Goal: Task Accomplishment & Management: Manage account settings

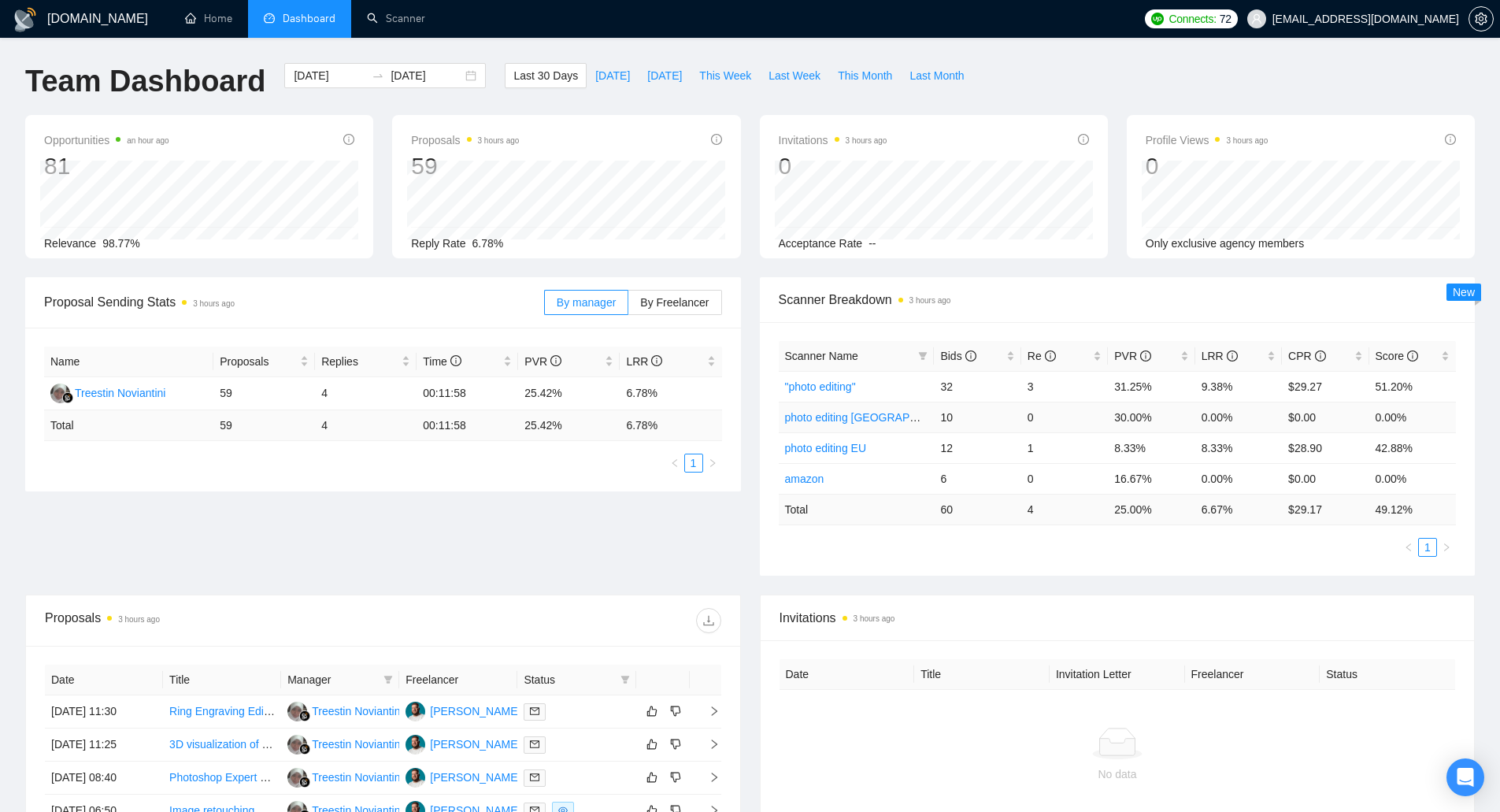
click at [807, 411] on link "photo editing [GEOGRAPHIC_DATA]" at bounding box center [875, 417] width 181 height 13
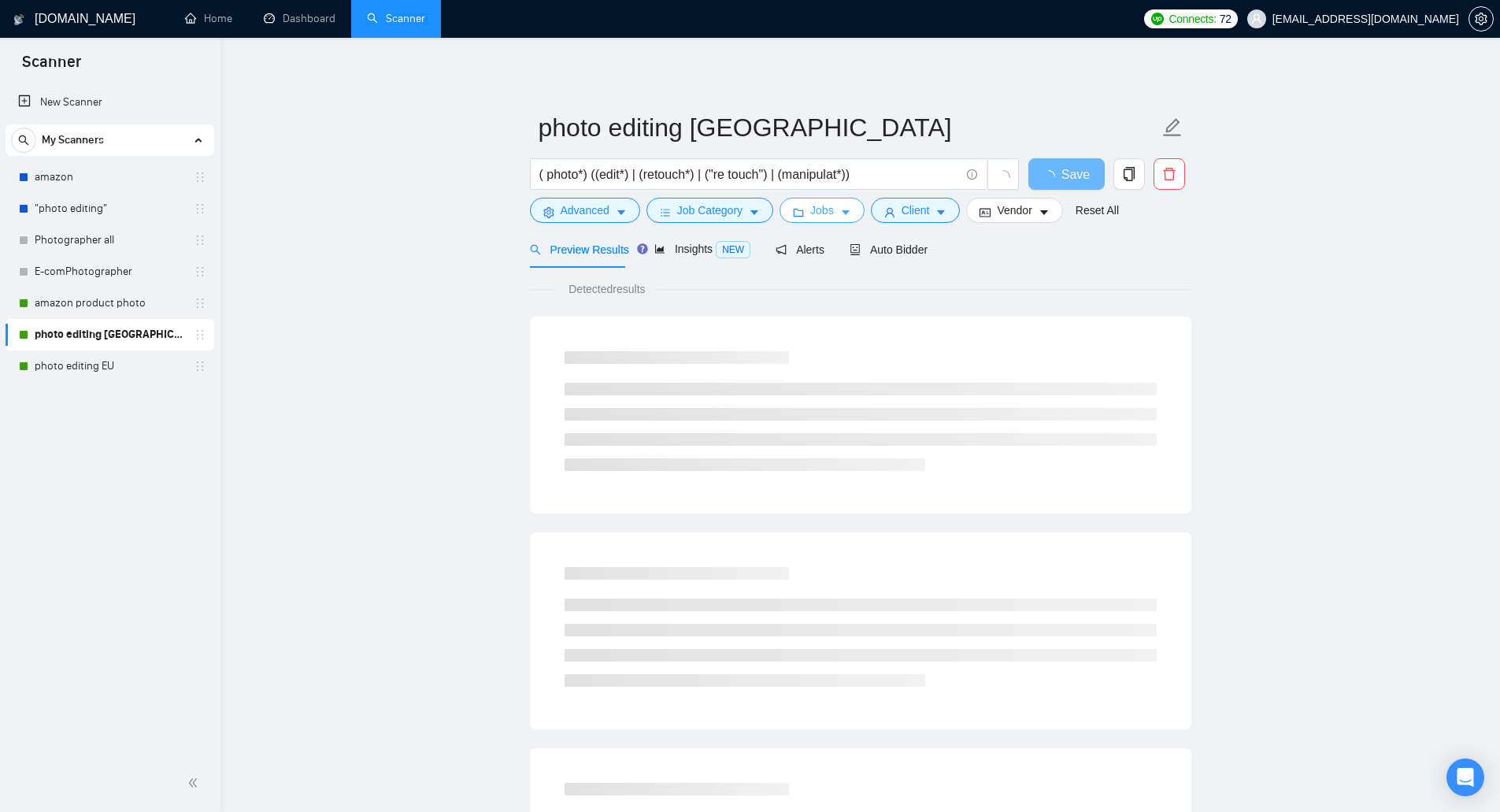
click at [824, 206] on span "Jobs" at bounding box center [822, 210] width 24 height 17
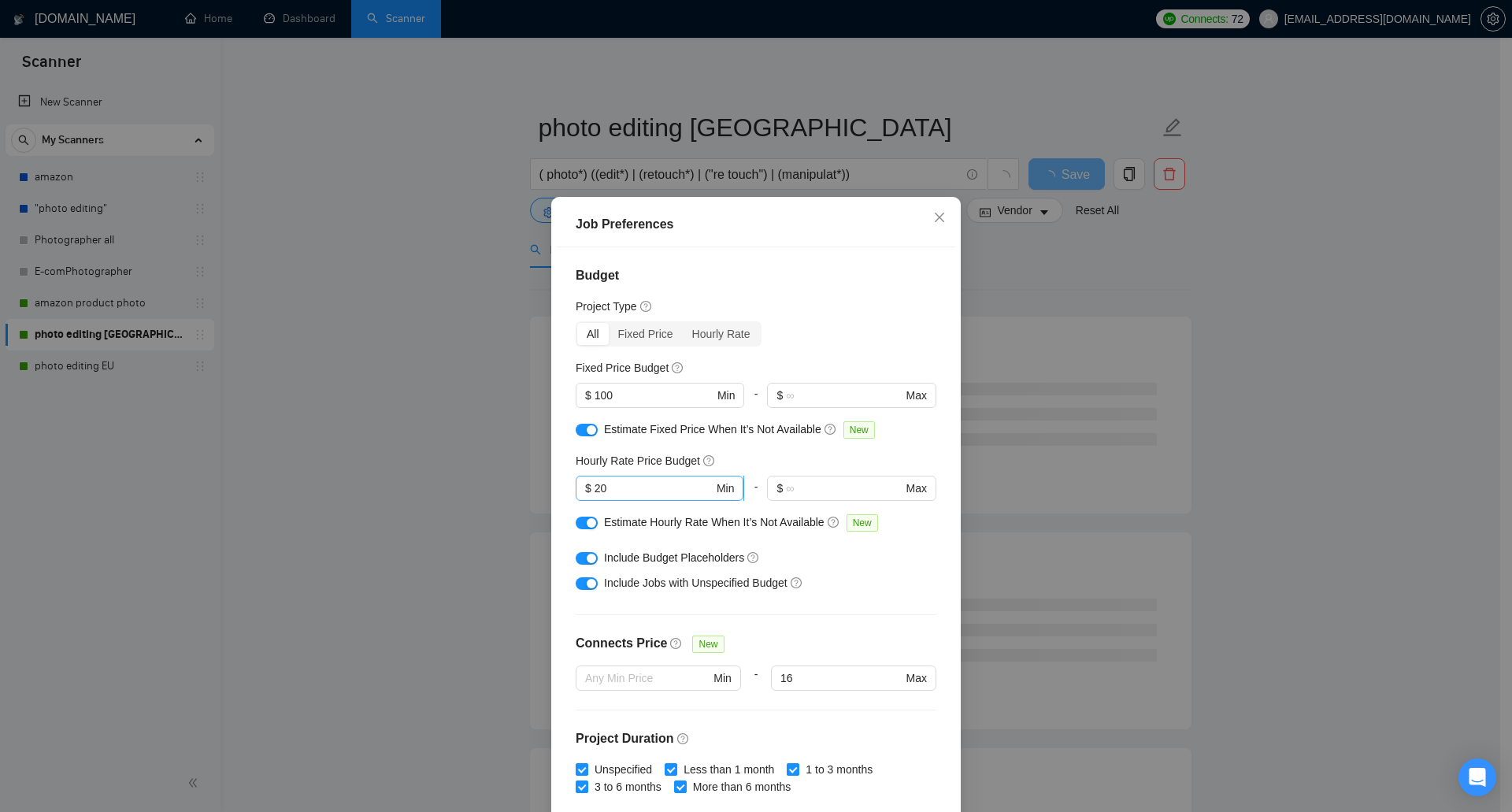
click at [626, 489] on input "20" at bounding box center [654, 488] width 119 height 17
drag, startPoint x: 626, startPoint y: 489, endPoint x: 543, endPoint y: 490, distance: 83.0
click at [551, 489] on div "Job Preferences Budget Project Type All Fixed Price Hourly Rate Fixed Price Bud…" at bounding box center [756, 531] width 409 height 669
drag, startPoint x: 607, startPoint y: 487, endPoint x: 595, endPoint y: 489, distance: 12.2
click at [595, 489] on input "35" at bounding box center [654, 488] width 119 height 17
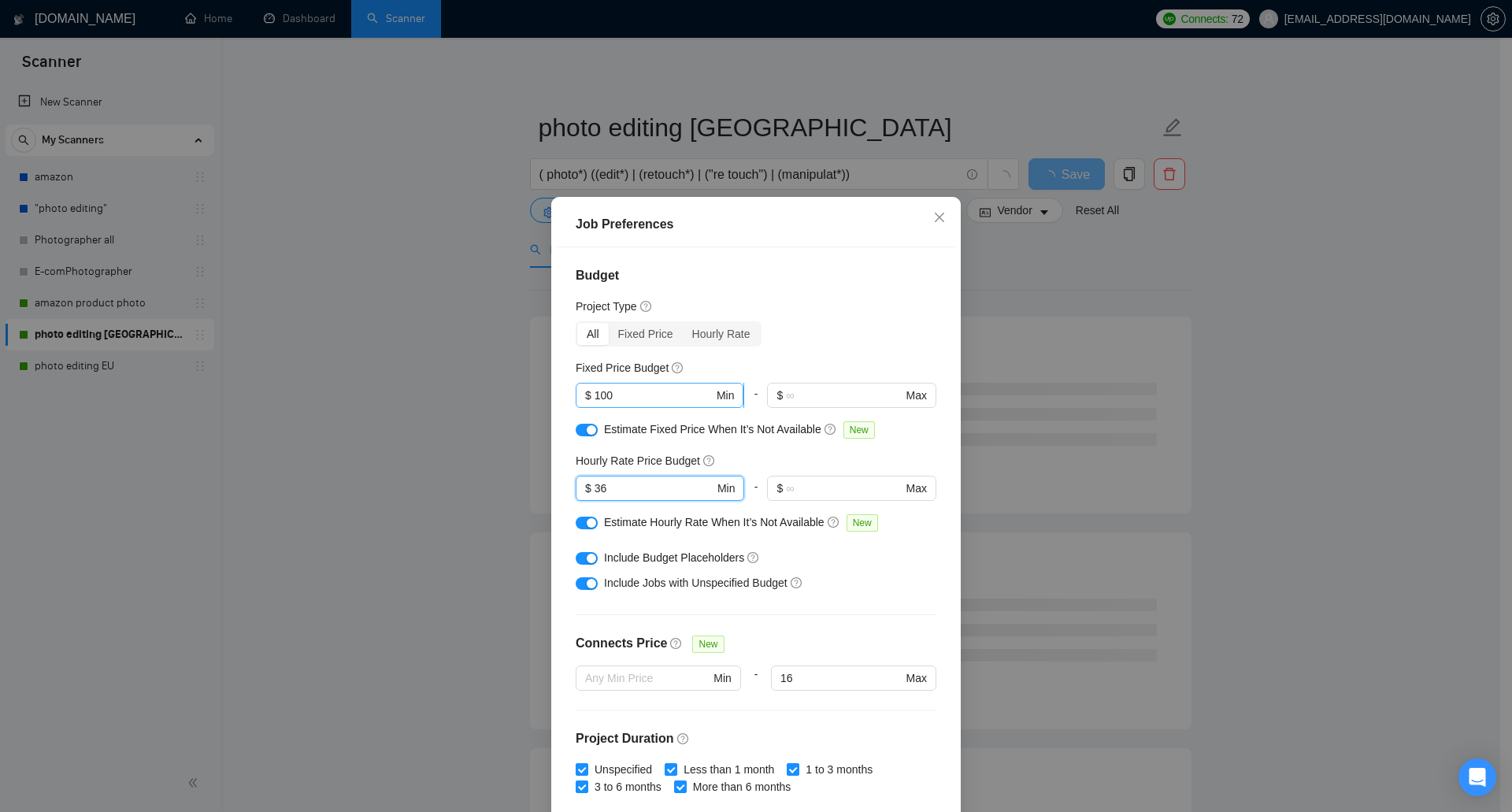
type input "36"
drag, startPoint x: 619, startPoint y: 401, endPoint x: 551, endPoint y: 401, distance: 68.0
click at [557, 401] on div "Budget Project Type All Fixed Price Hourly Rate Fixed Price Budget 100 $ 100 Mi…" at bounding box center [756, 532] width 398 height 569
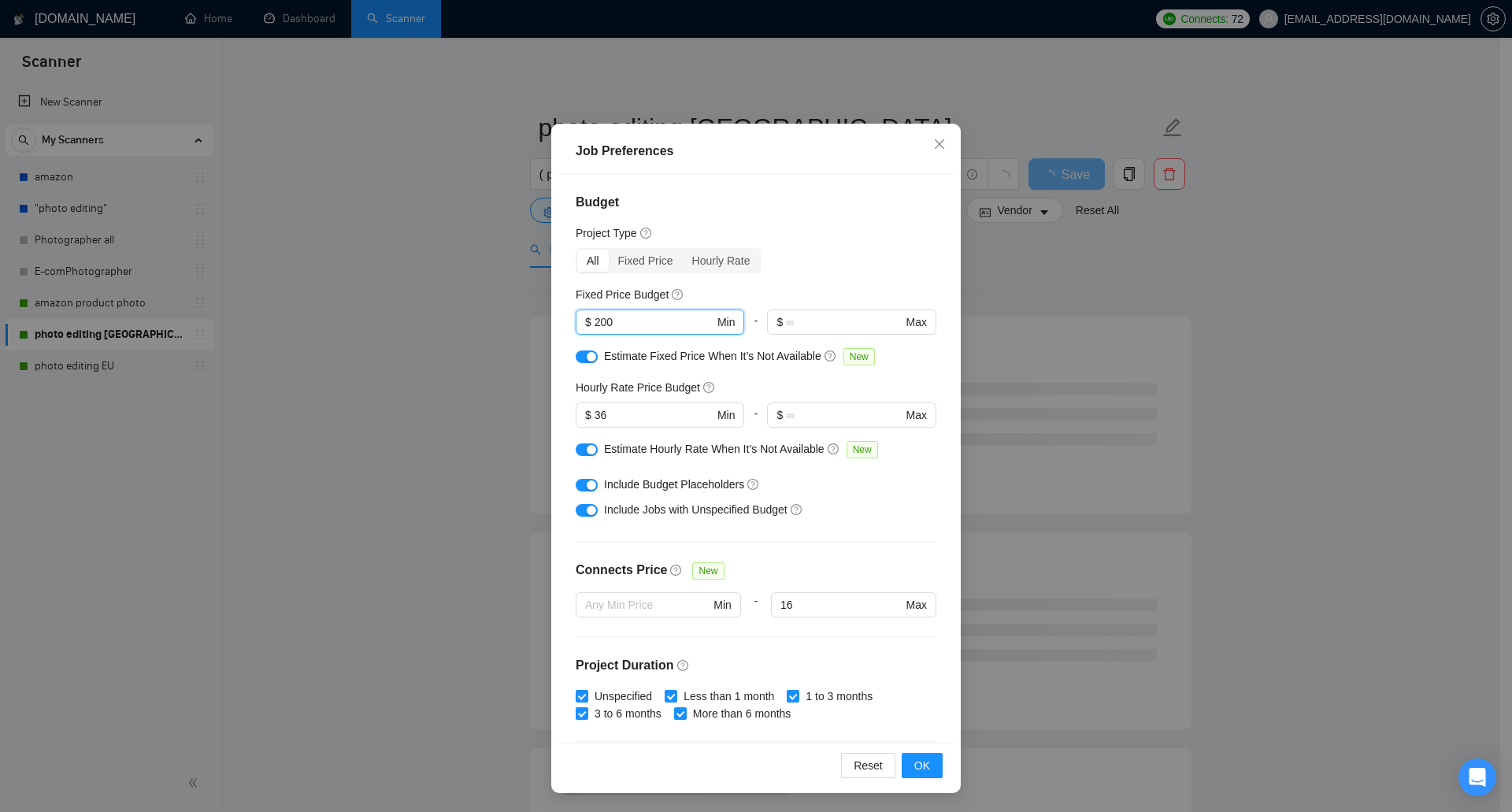
drag, startPoint x: 607, startPoint y: 324, endPoint x: 559, endPoint y: 314, distance: 49.0
click at [557, 318] on div "Budget Project Type All Fixed Price Hourly Rate Fixed Price Budget 200 $ 200 Mi…" at bounding box center [756, 458] width 398 height 569
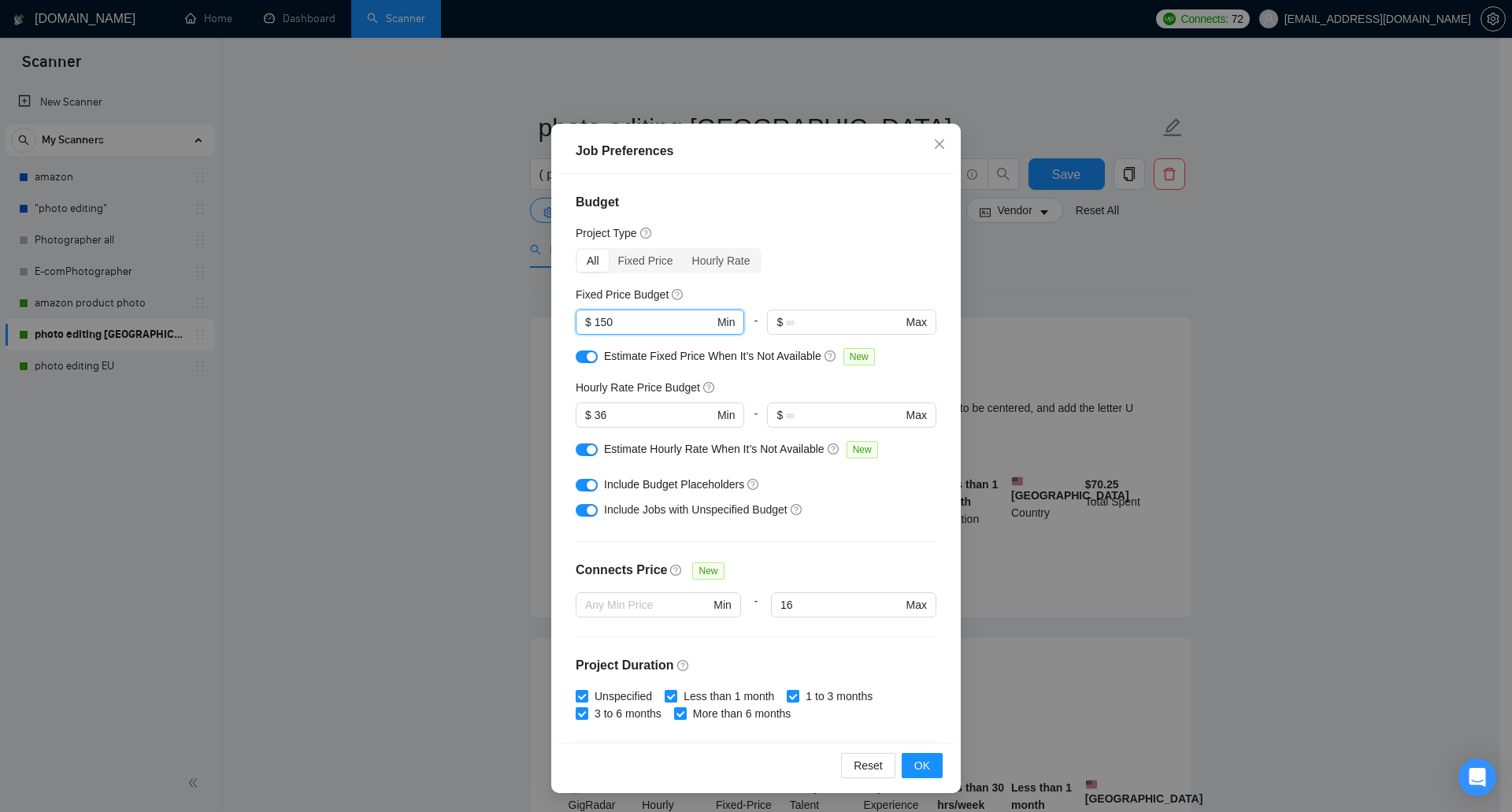
type input "150"
click at [587, 358] on div "button" at bounding box center [591, 356] width 9 height 9
click at [577, 442] on div at bounding box center [587, 449] width 22 height 17
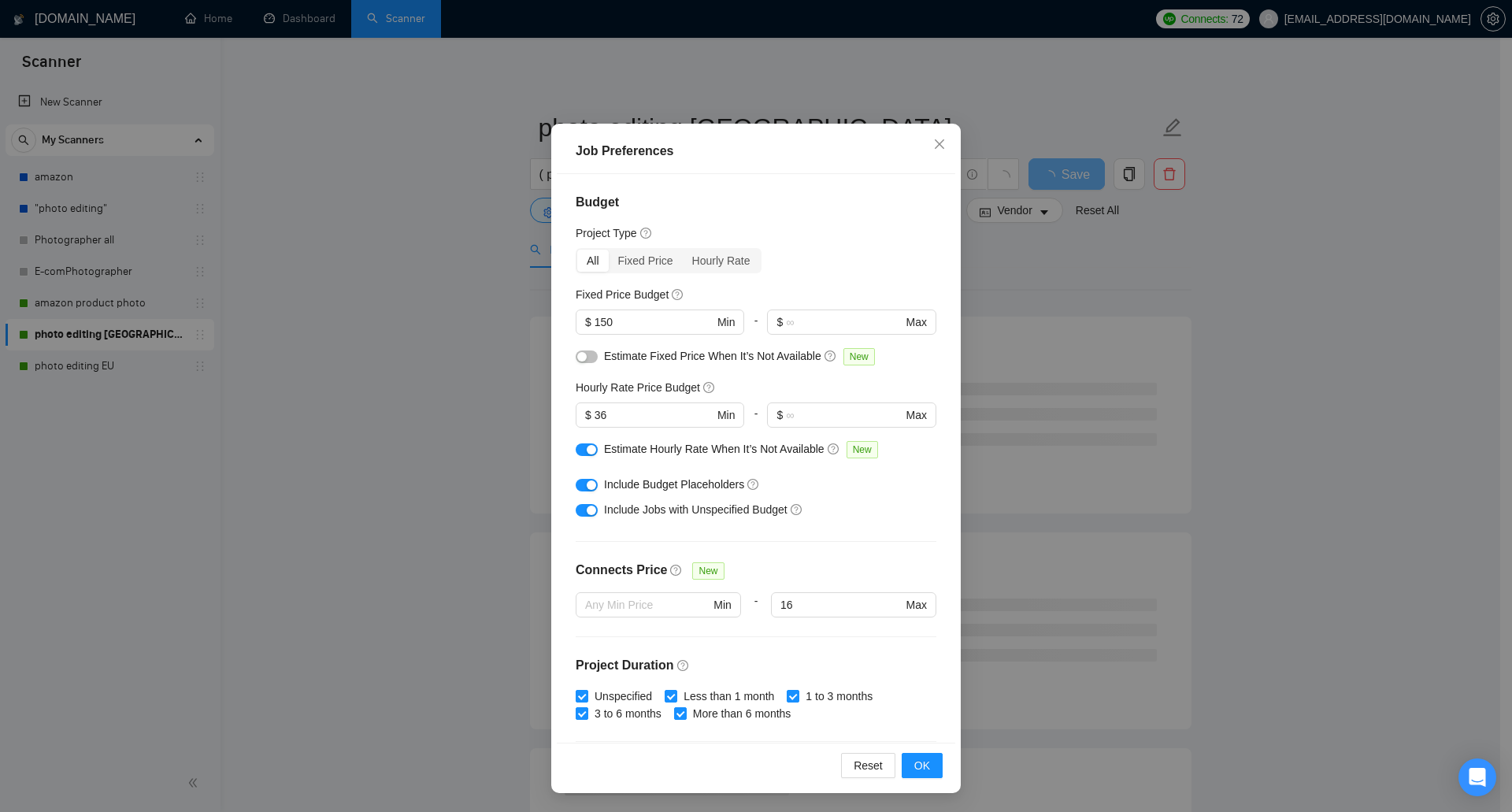
click at [577, 445] on button "button" at bounding box center [587, 449] width 22 height 13
drag, startPoint x: 603, startPoint y: 414, endPoint x: 592, endPoint y: 414, distance: 11.0
click at [595, 414] on input "36" at bounding box center [654, 415] width 119 height 17
type input "35"
click at [914, 771] on span "OK" at bounding box center [922, 765] width 15 height 17
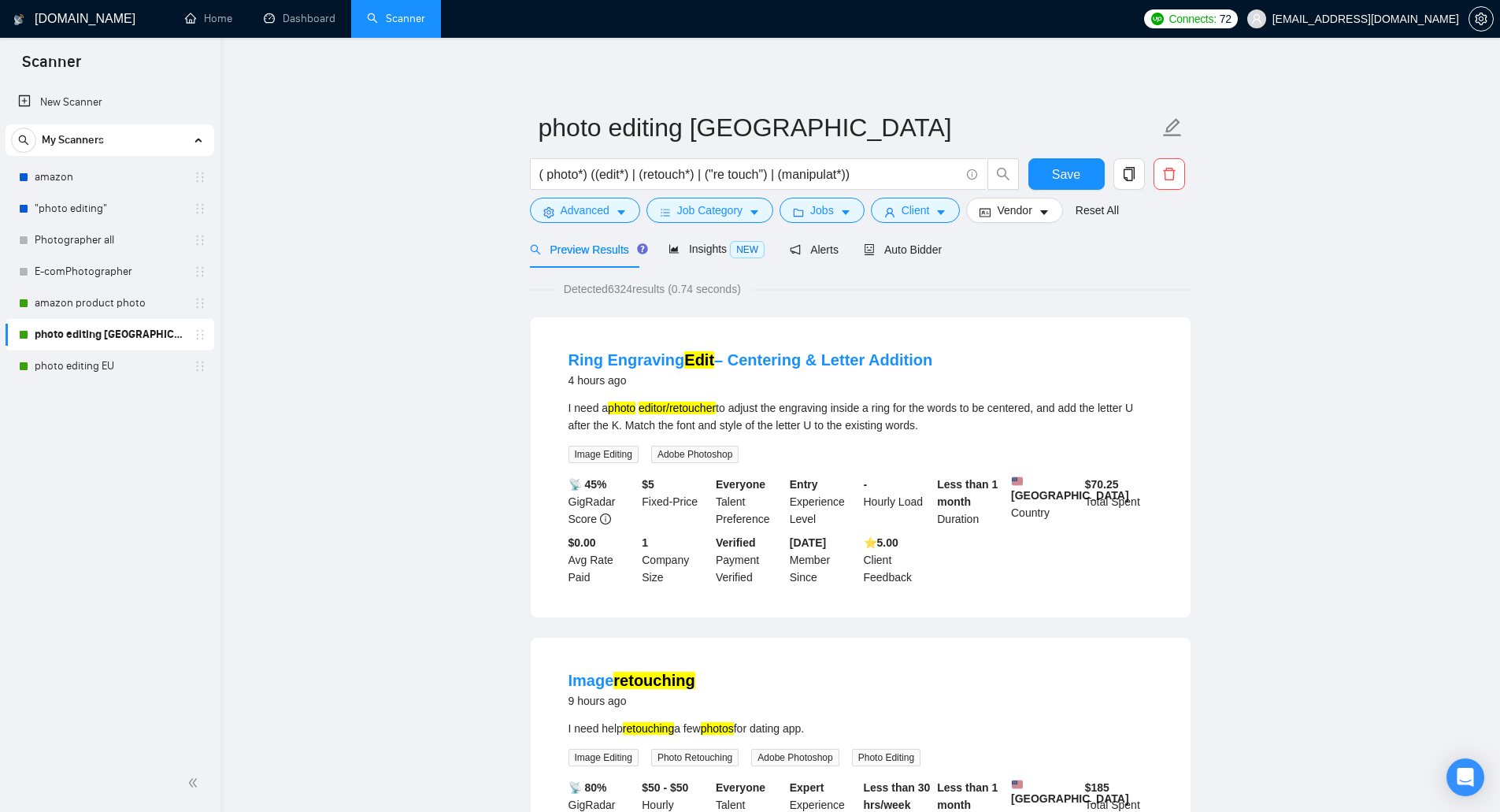
drag, startPoint x: 105, startPoint y: 358, endPoint x: 875, endPoint y: 59, distance: 826.0
click at [105, 358] on link "photo editing EU" at bounding box center [109, 366] width 150 height 32
click at [1056, 183] on span "Save" at bounding box center [1066, 174] width 28 height 20
click at [112, 374] on link "photo editing EU" at bounding box center [109, 366] width 150 height 32
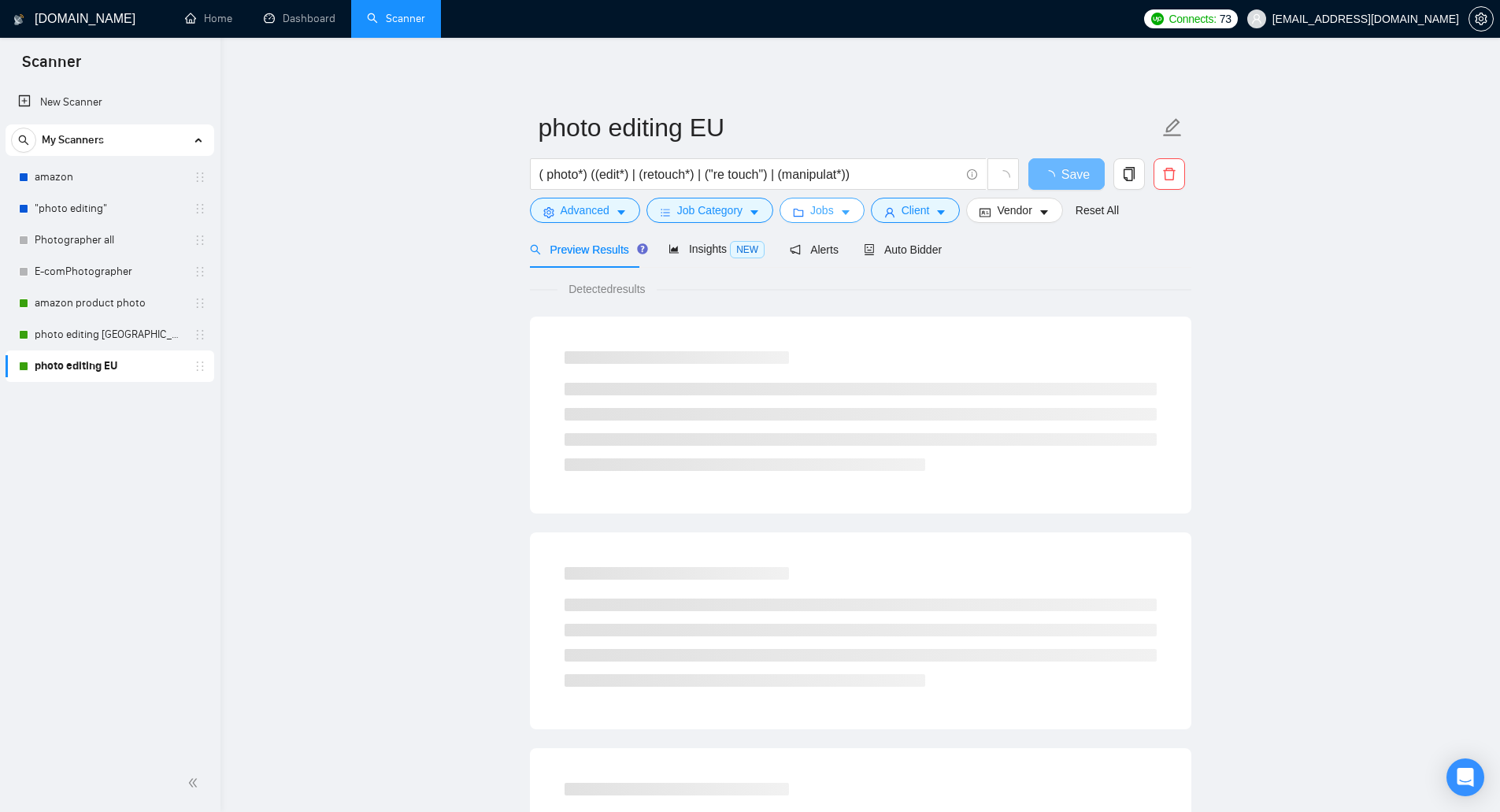
click at [809, 200] on button "Jobs" at bounding box center [822, 210] width 85 height 25
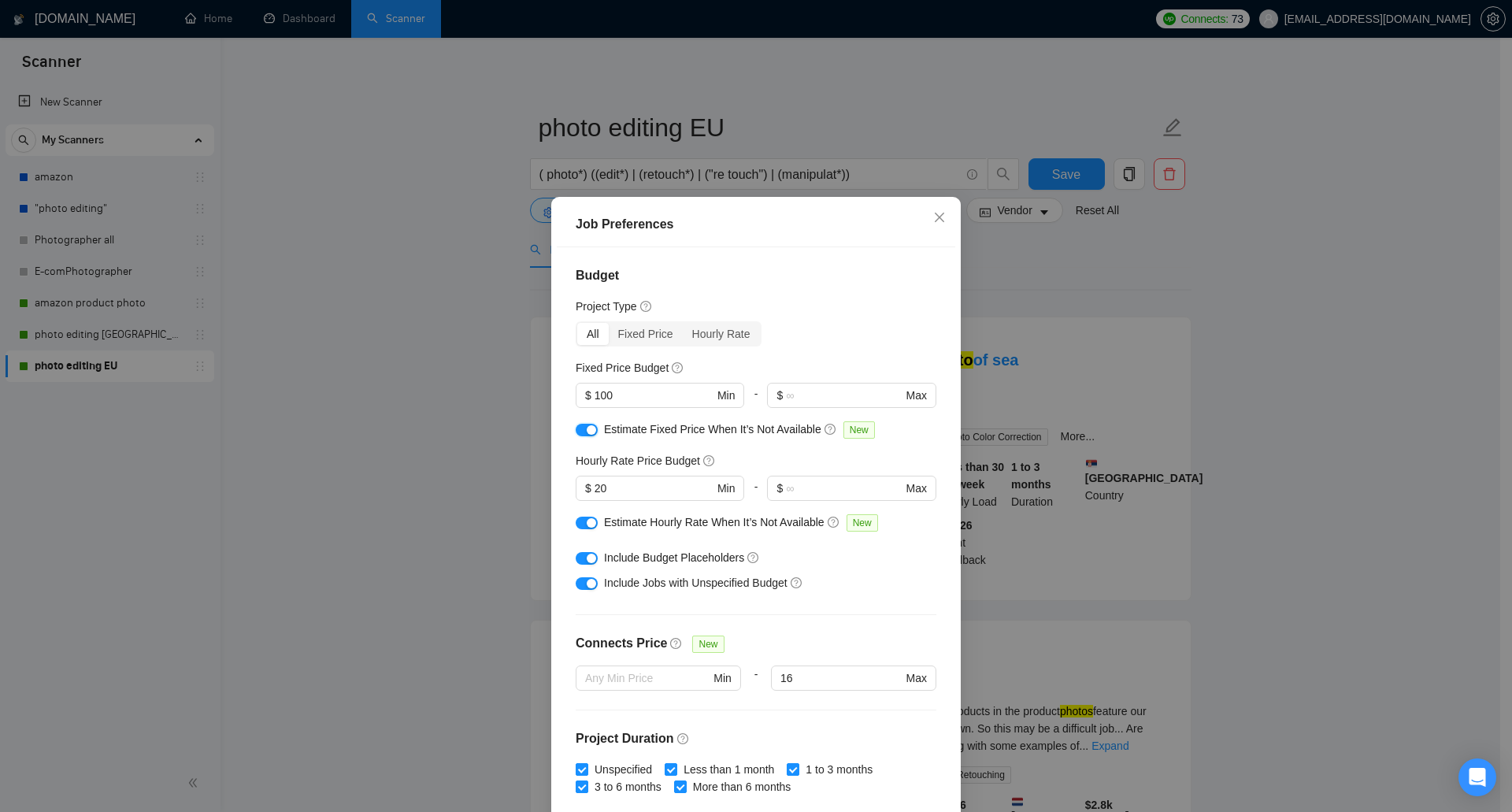
click at [587, 429] on div "button" at bounding box center [591, 429] width 9 height 9
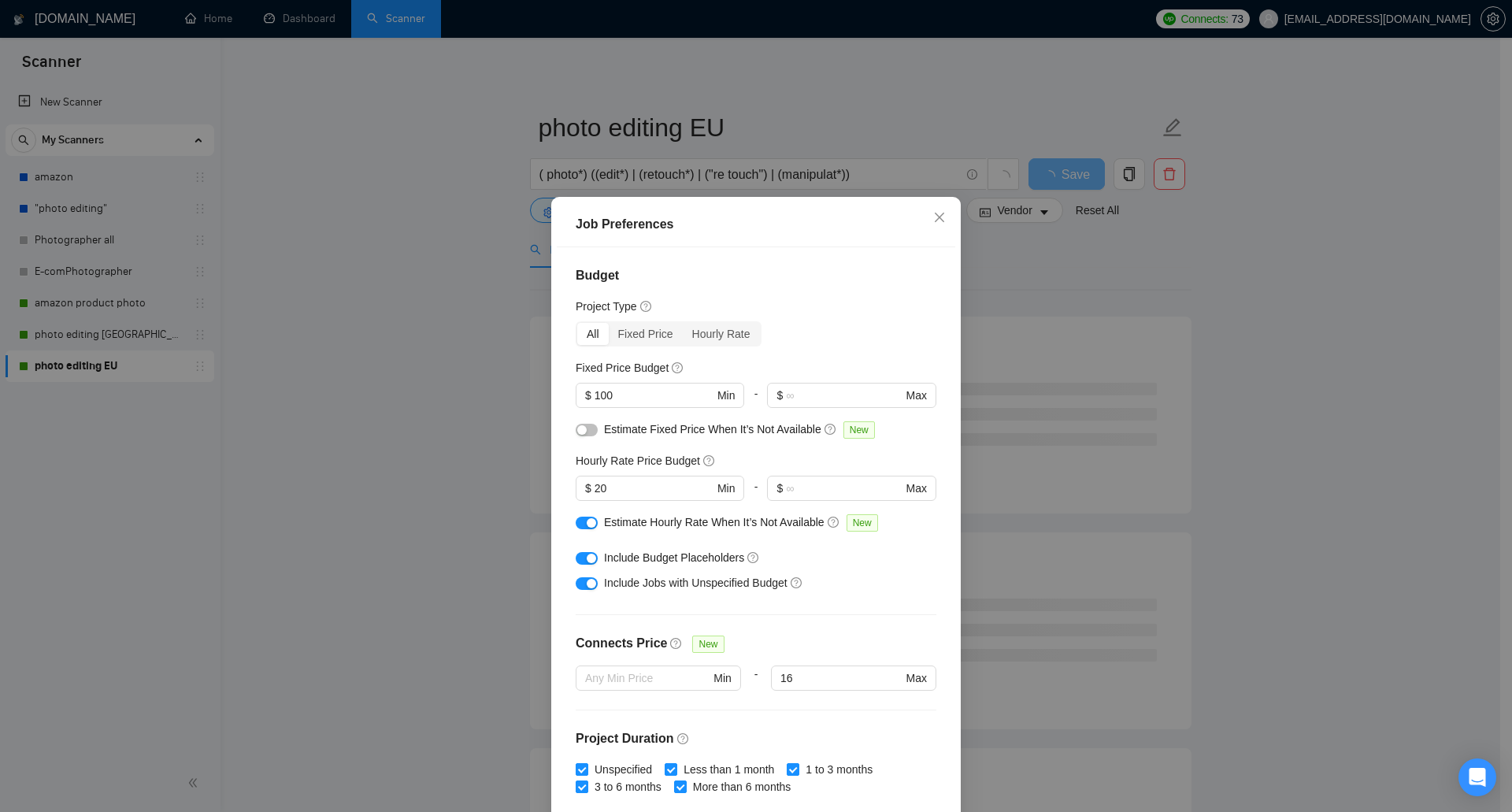
click at [579, 524] on button "button" at bounding box center [587, 522] width 22 height 13
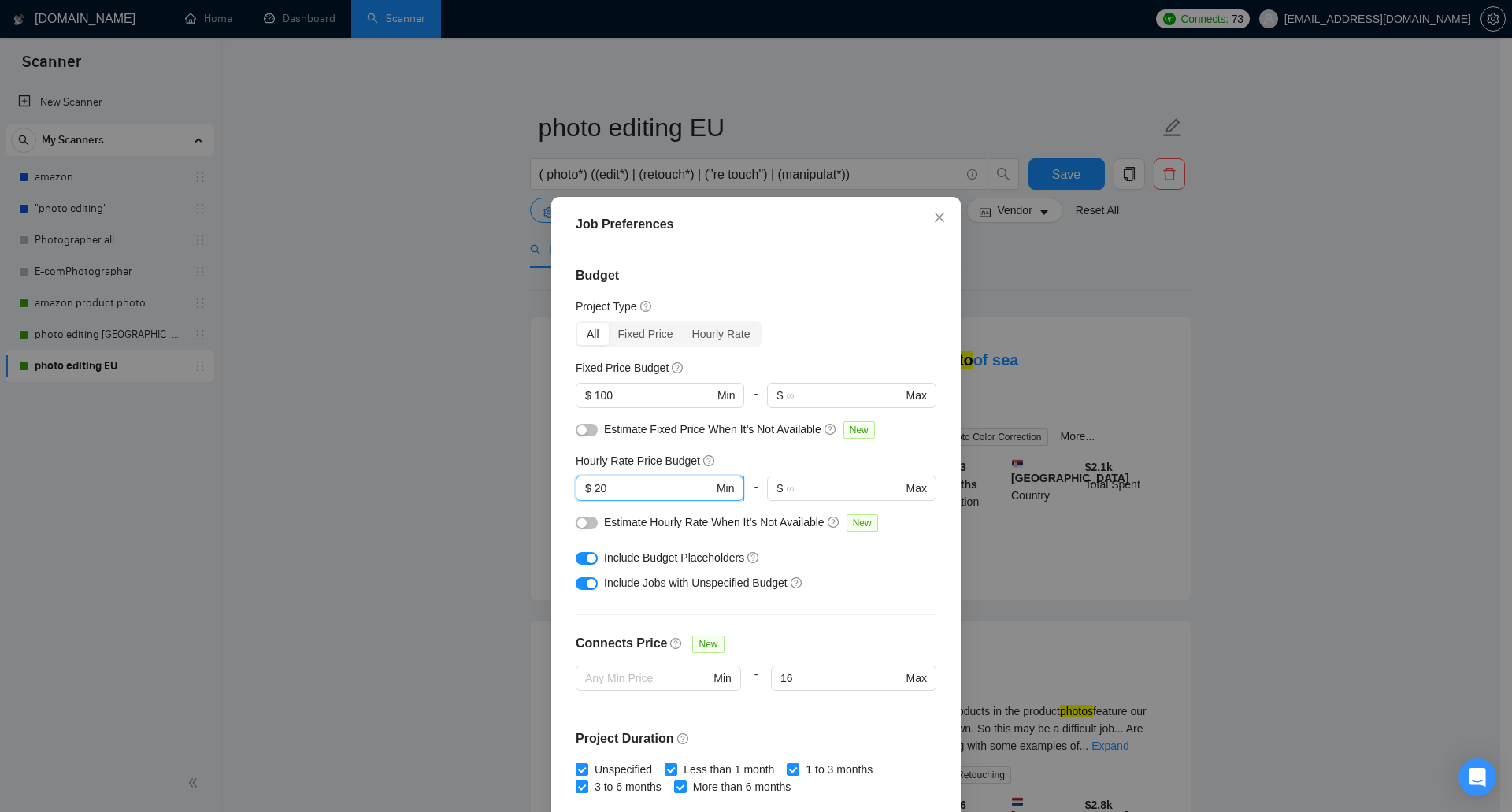
drag, startPoint x: 613, startPoint y: 494, endPoint x: 589, endPoint y: 489, distance: 24.5
click at [595, 489] on input "20" at bounding box center [654, 488] width 119 height 17
click at [580, 564] on button "button" at bounding box center [587, 558] width 22 height 13
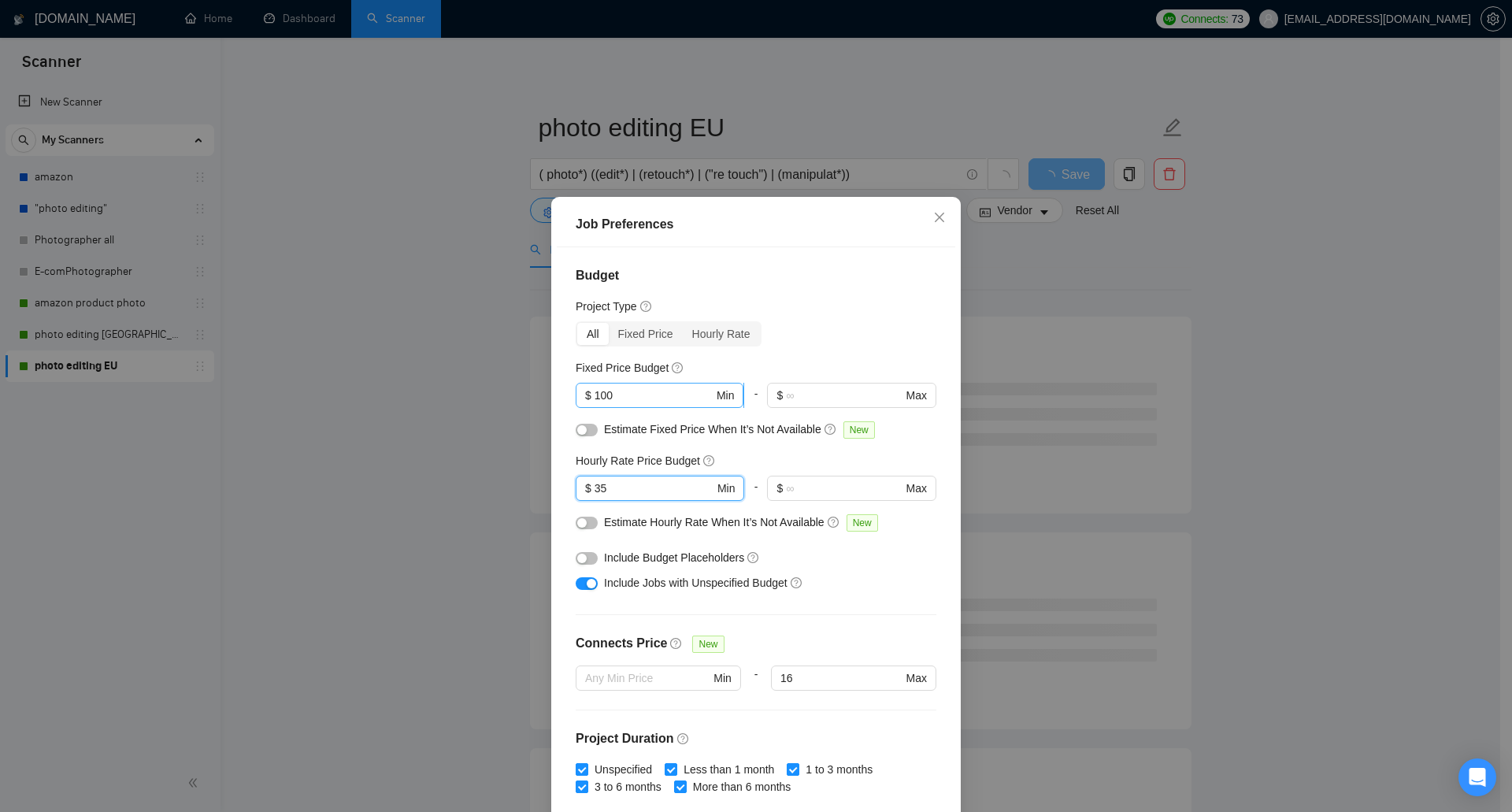
type input "35"
drag, startPoint x: 603, startPoint y: 397, endPoint x: 595, endPoint y: 398, distance: 8.1
click at [595, 398] on input "100" at bounding box center [654, 395] width 119 height 17
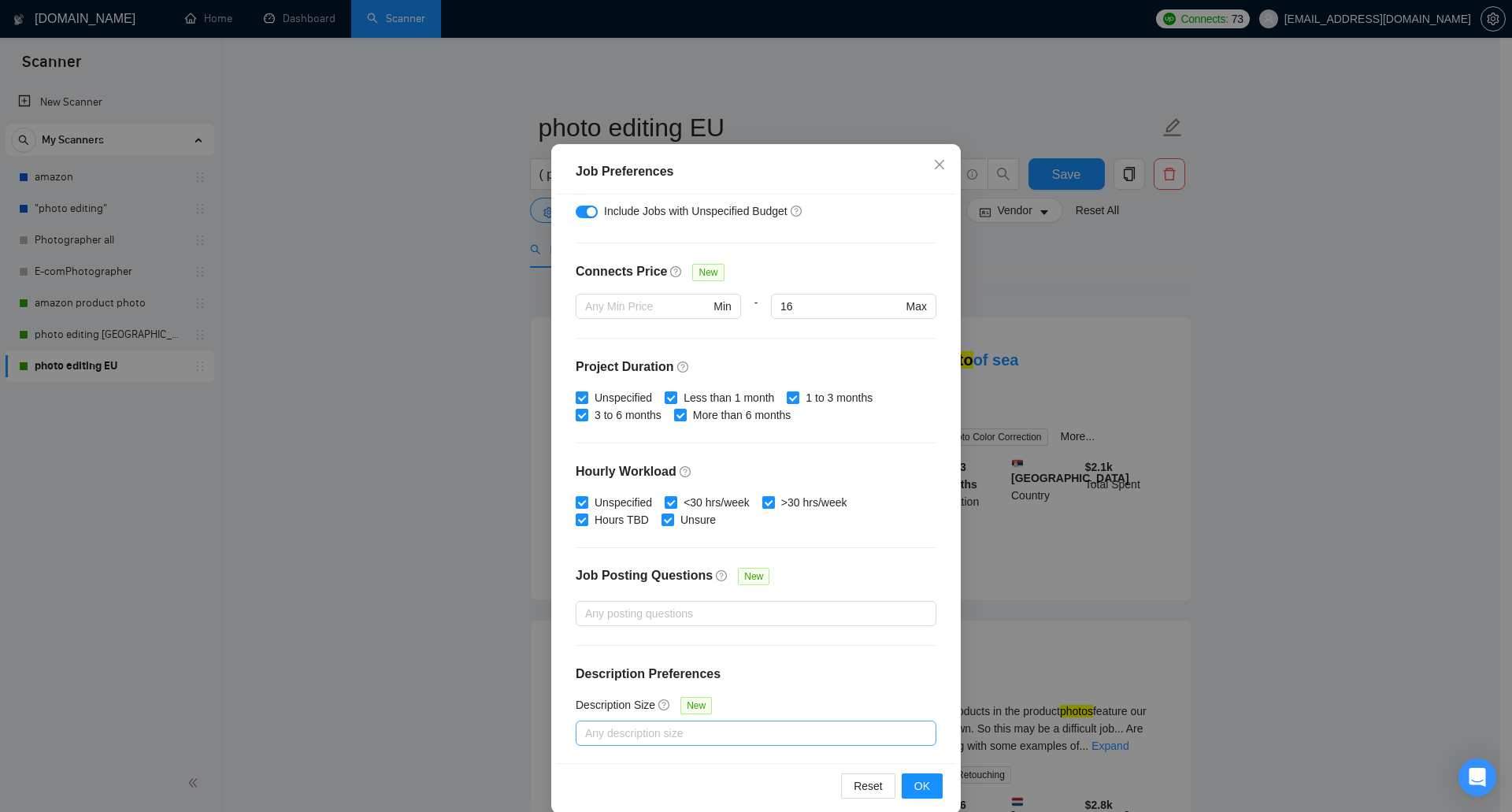
scroll to position [73, 0]
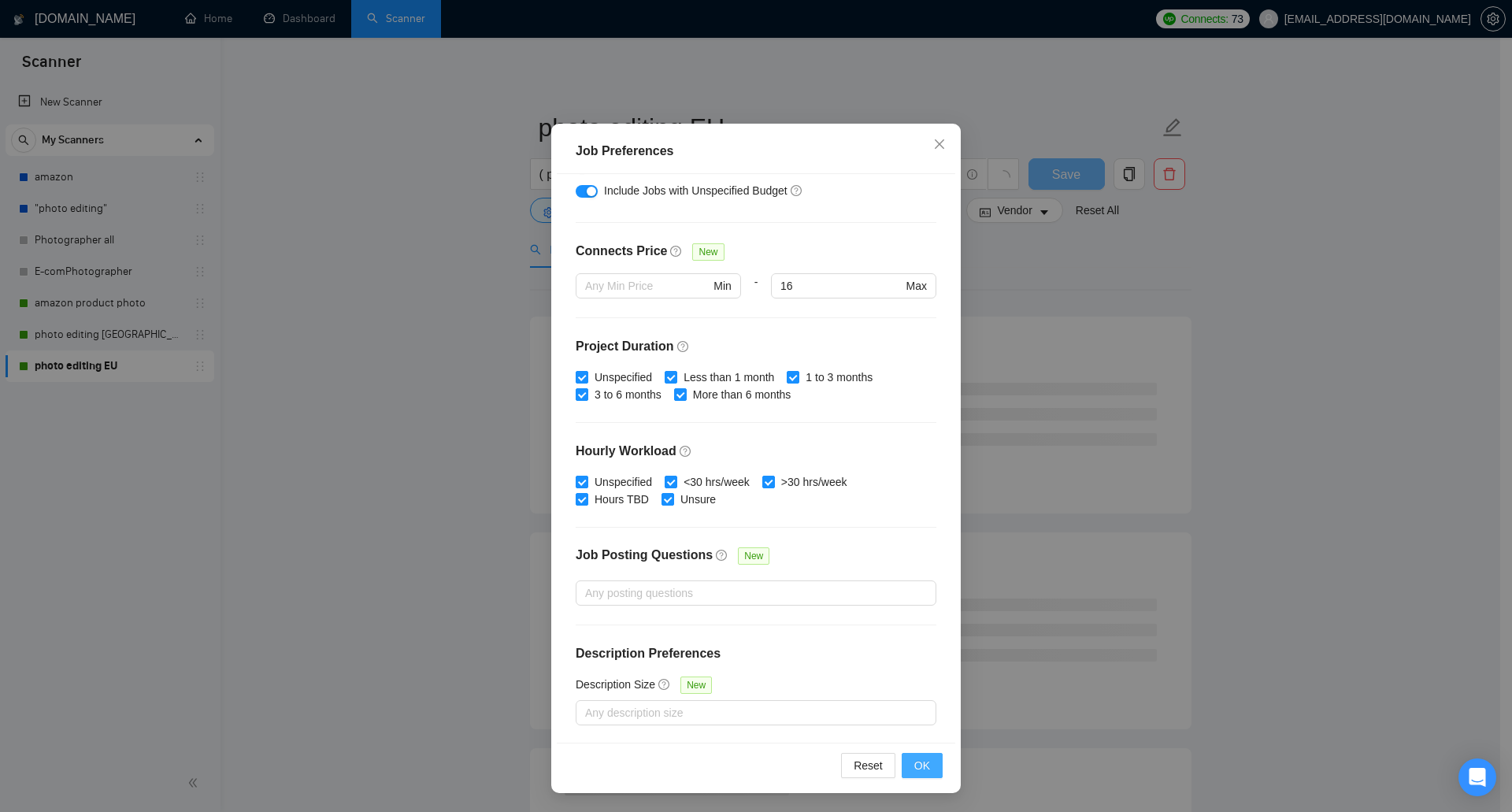
type input "150"
click at [923, 759] on span "OK" at bounding box center [922, 765] width 15 height 17
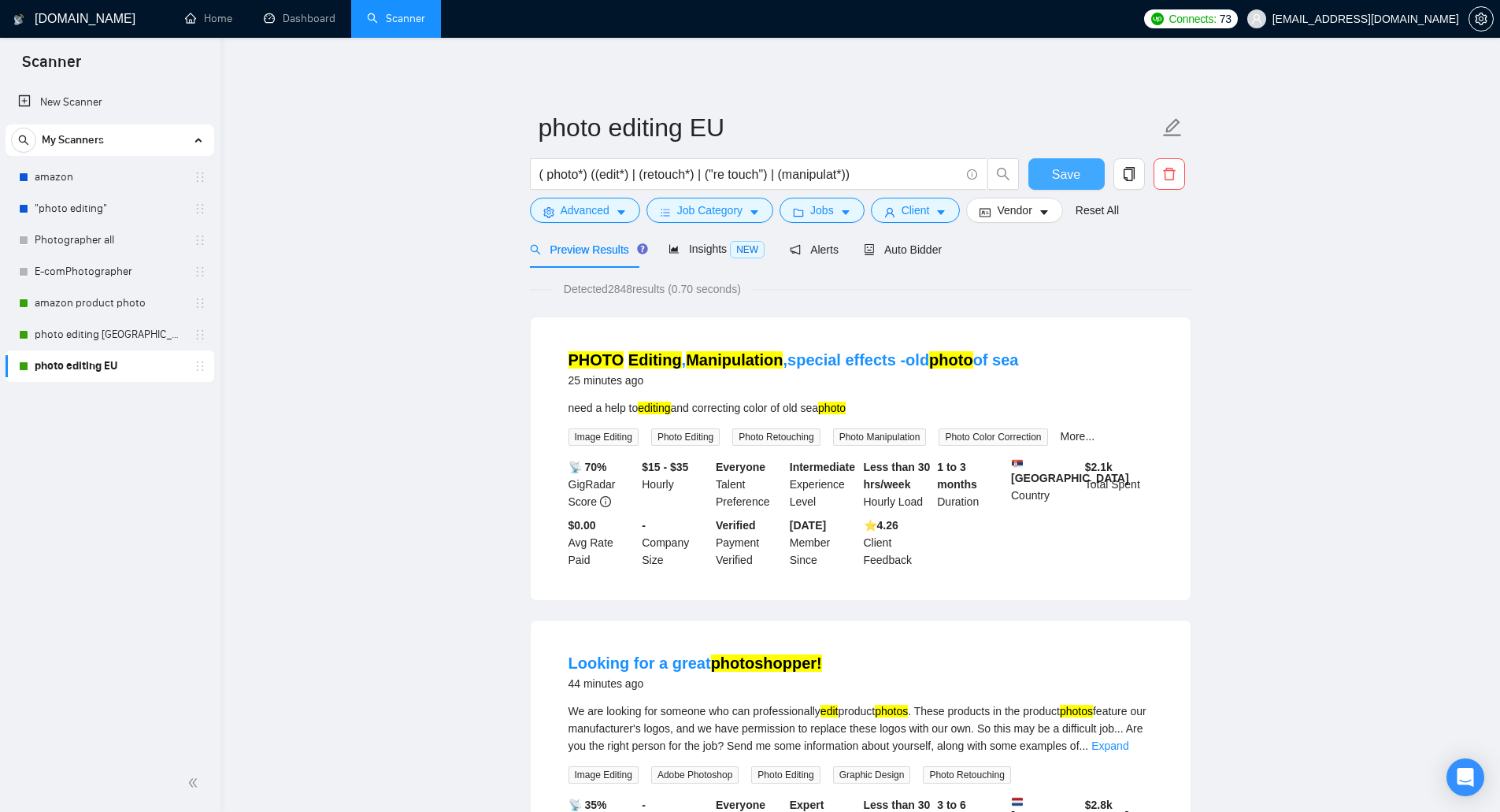
click at [1049, 172] on button "Save" at bounding box center [1066, 174] width 76 height 32
click at [180, 331] on link "photo editing [GEOGRAPHIC_DATA]" at bounding box center [109, 334] width 150 height 32
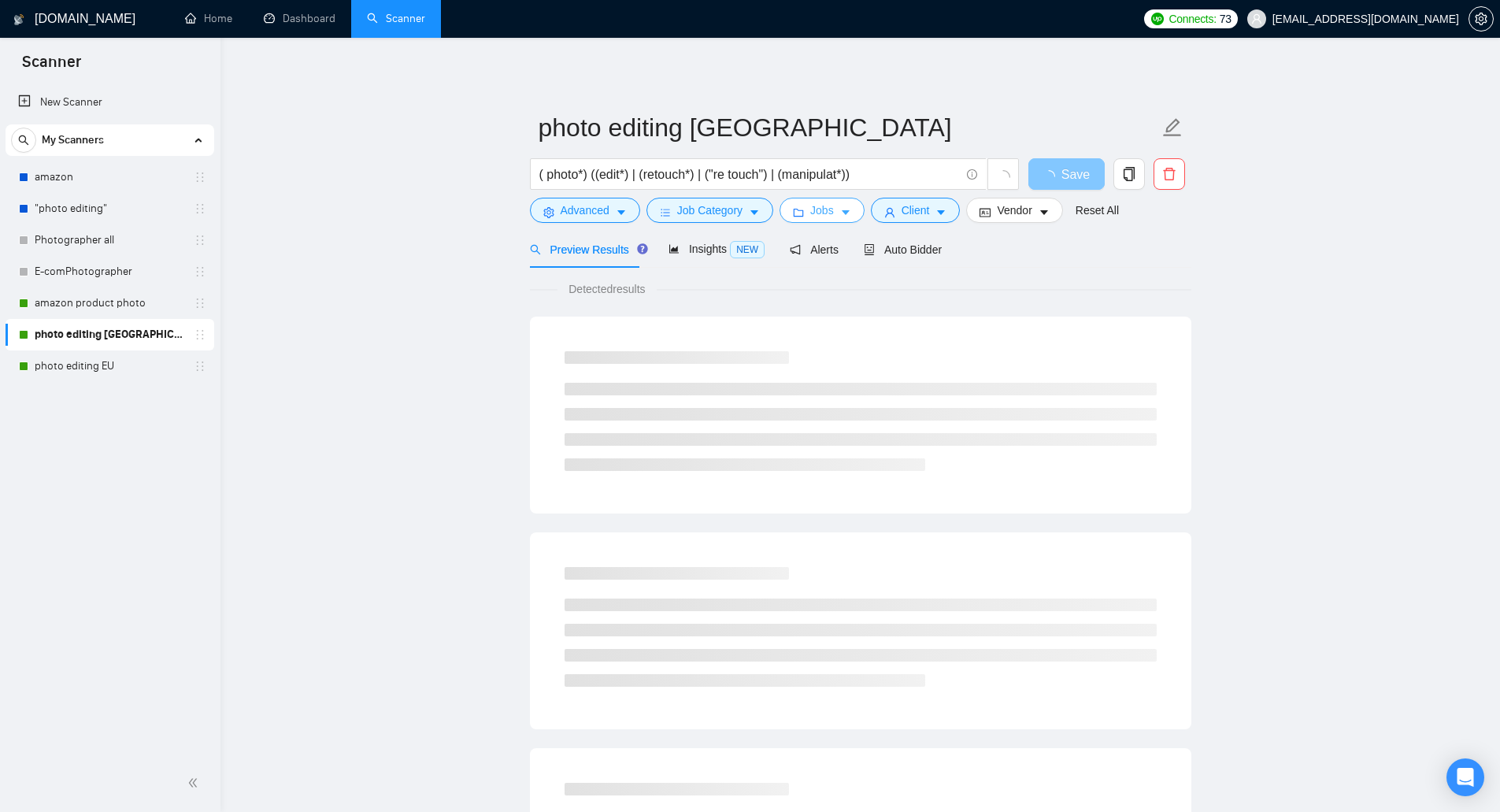
click at [789, 206] on button "Jobs" at bounding box center [822, 210] width 85 height 25
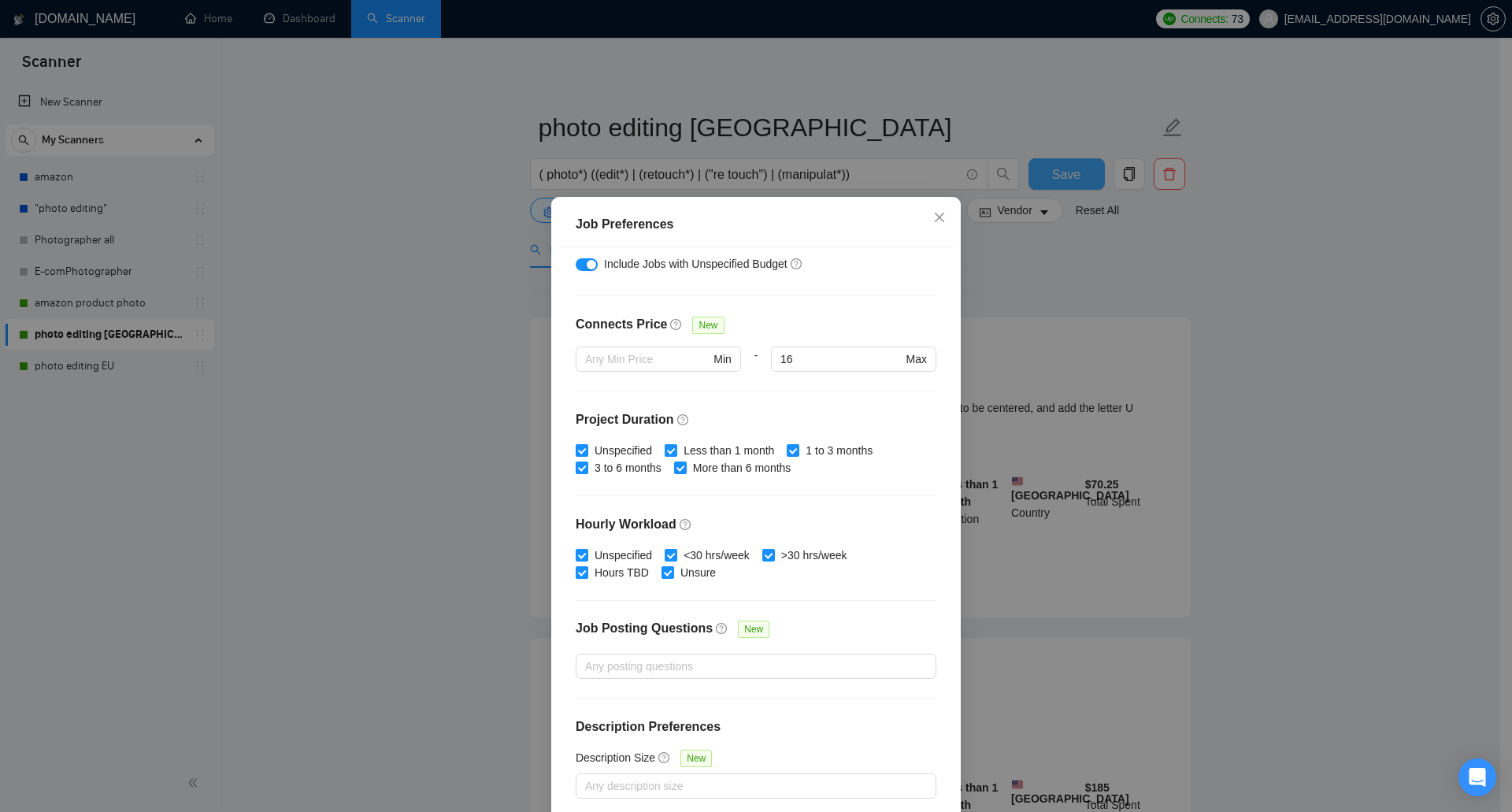
click at [1018, 257] on div "Job Preferences Budget Project Type All Fixed Price Hourly Rate Fixed Price Bud…" at bounding box center [756, 406] width 1512 height 812
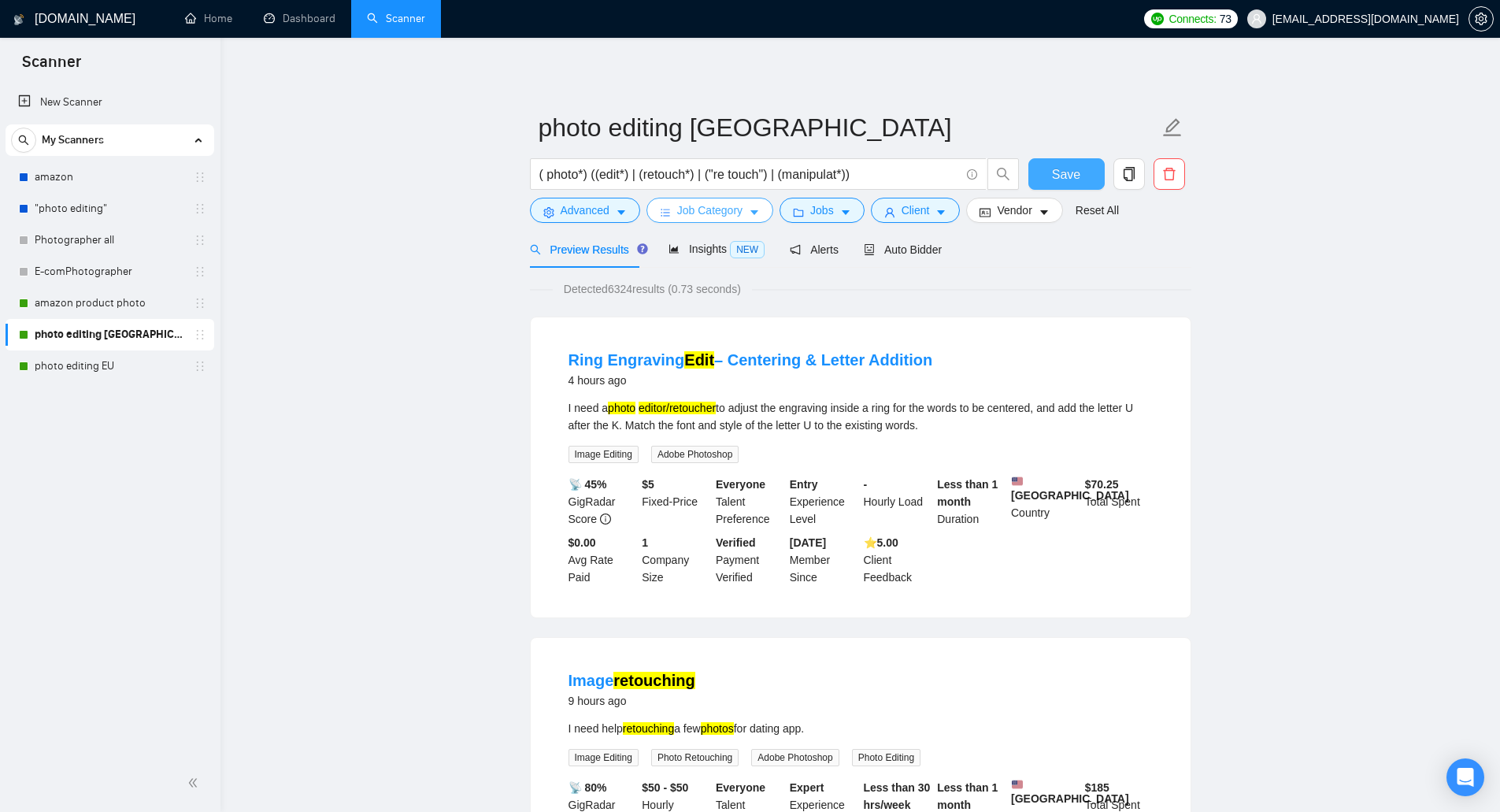
click at [751, 208] on icon "caret-down" at bounding box center [754, 212] width 11 height 11
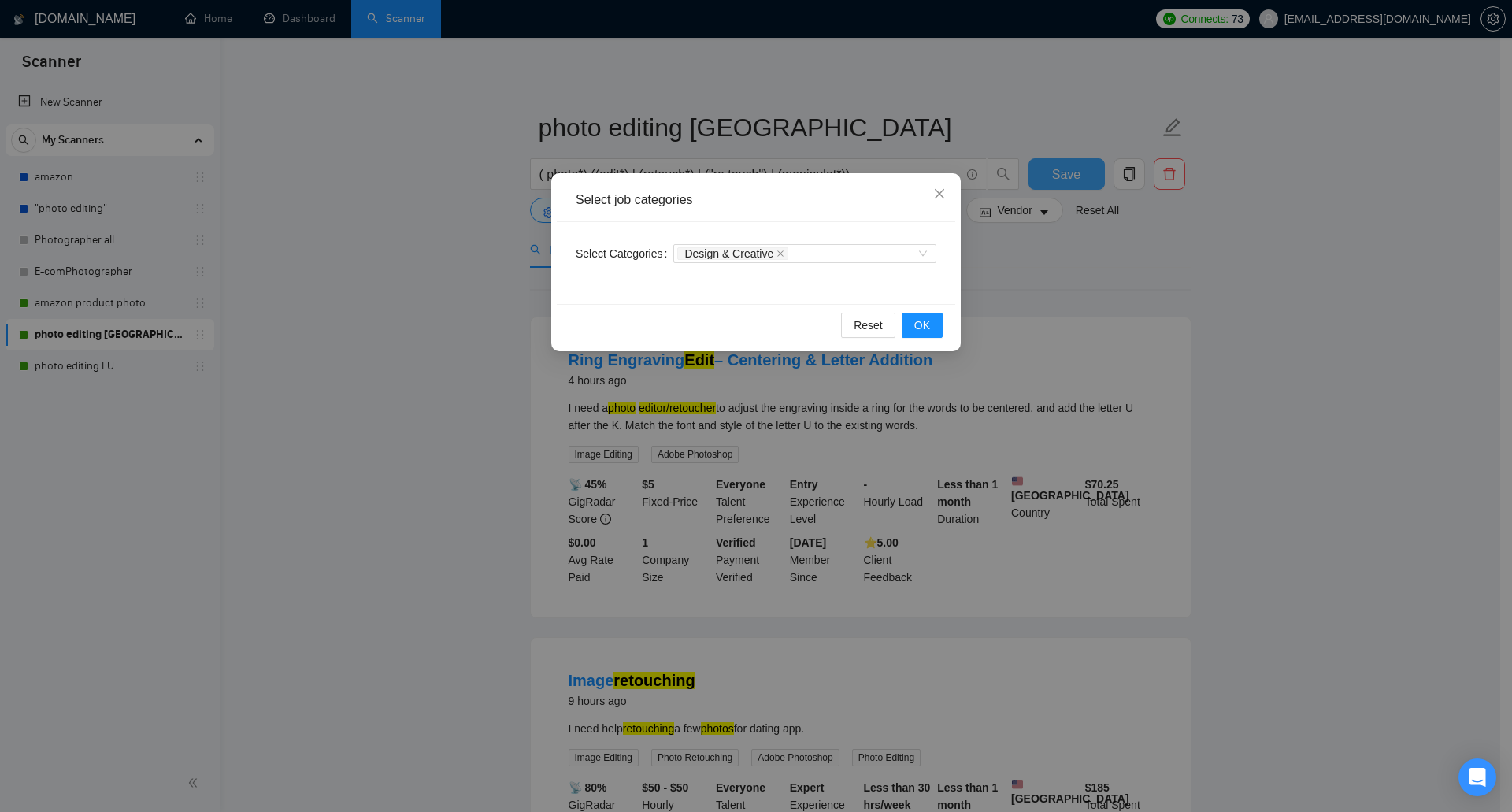
click at [1054, 290] on div "Select job categories Select Categories Design & Creative Reset OK" at bounding box center [756, 406] width 1512 height 812
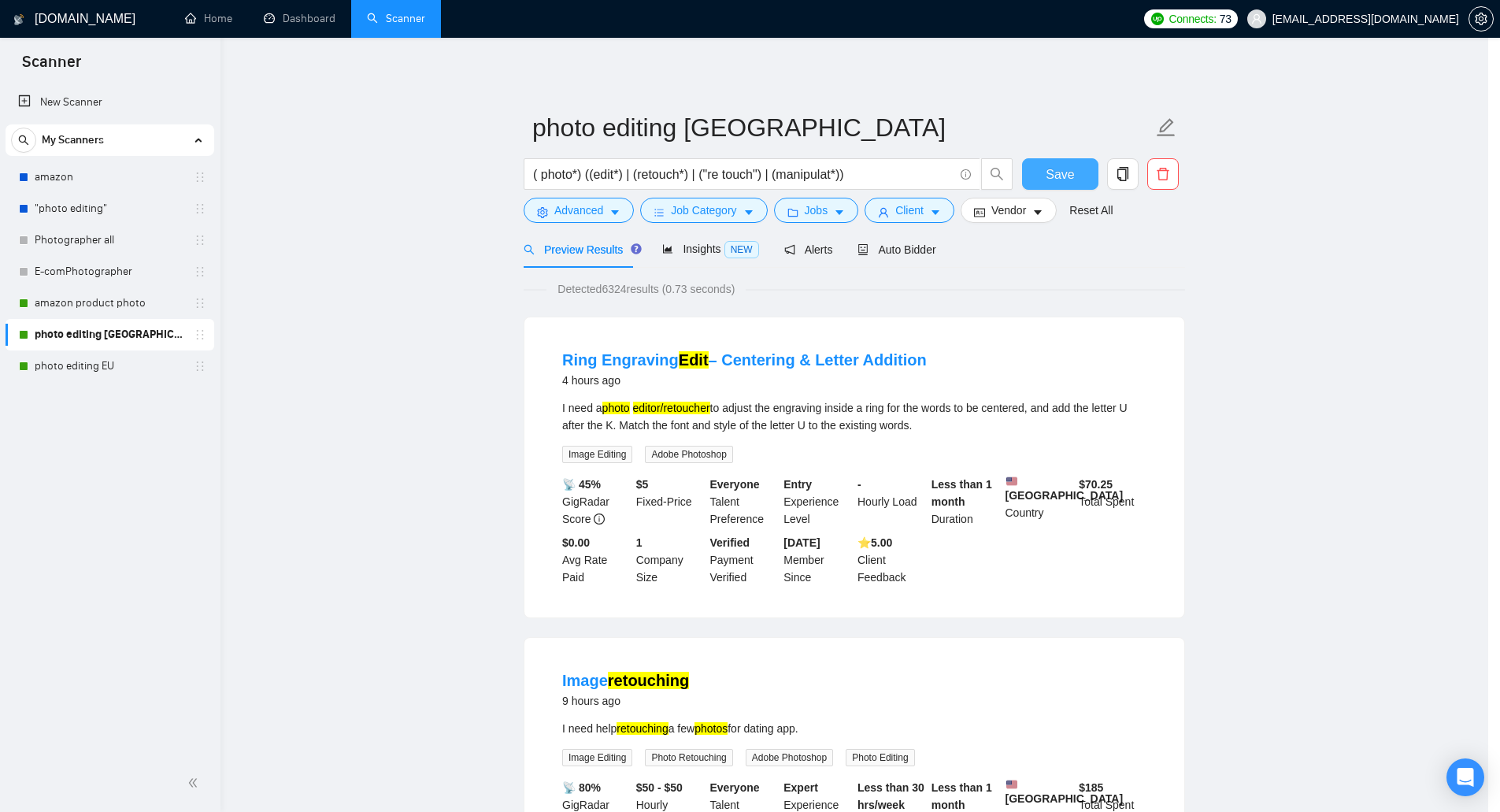
click at [858, 220] on div "Jobs" at bounding box center [816, 210] width 92 height 25
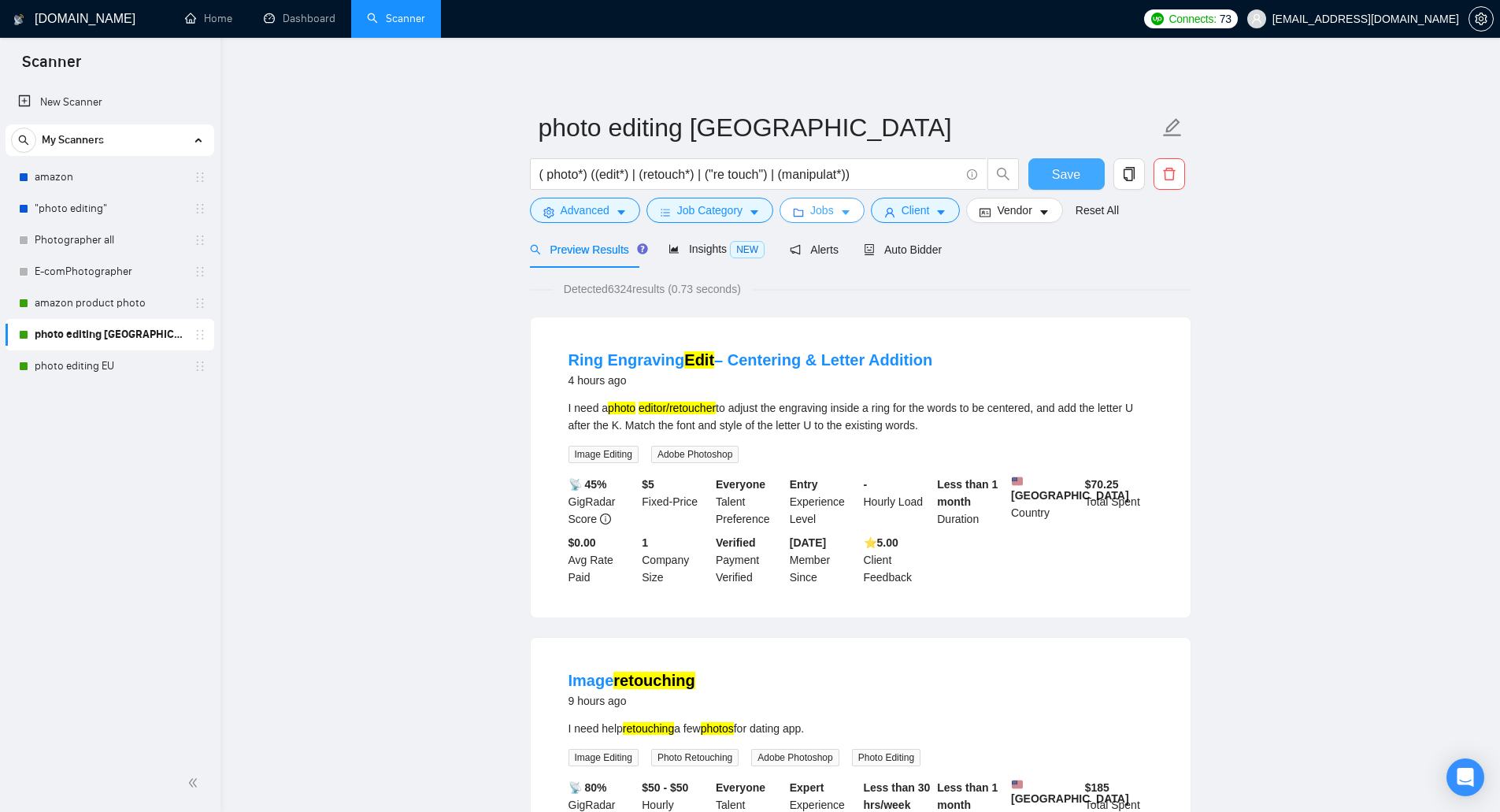
click at [842, 218] on icon "caret-down" at bounding box center [846, 212] width 11 height 11
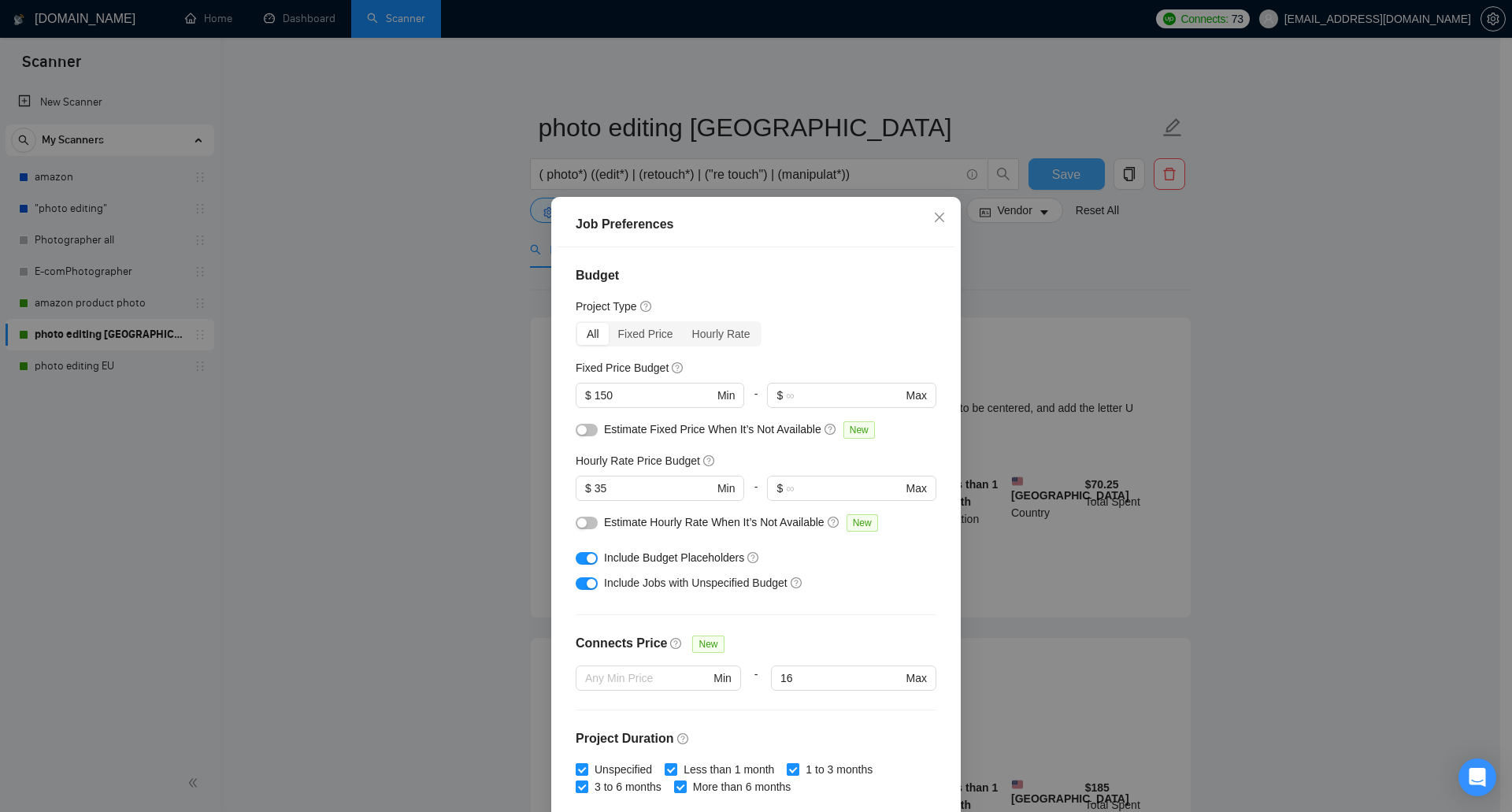
click at [579, 560] on button "button" at bounding box center [587, 558] width 22 height 13
click at [587, 585] on div "button" at bounding box center [591, 583] width 9 height 9
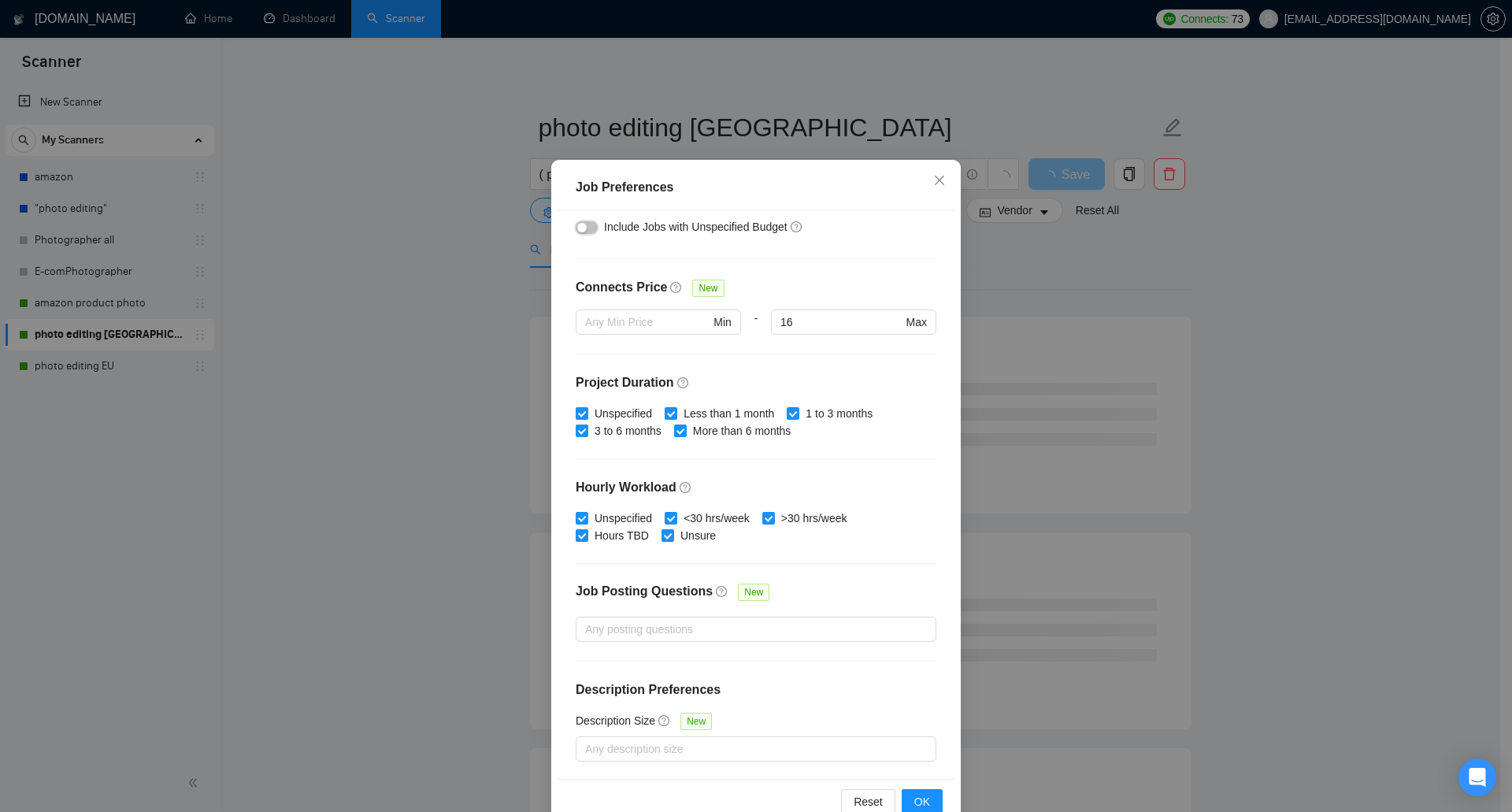
scroll to position [73, 0]
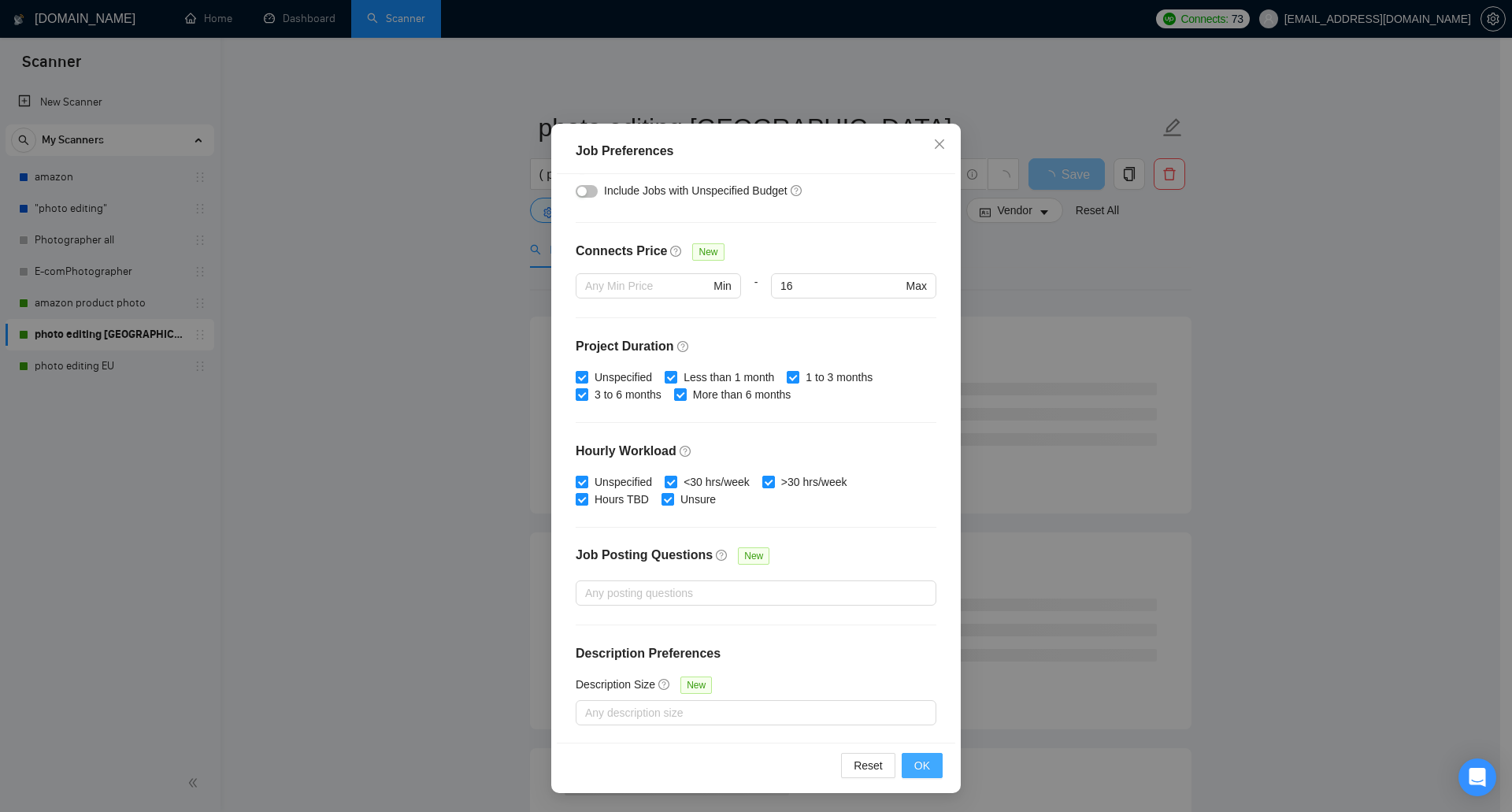
click at [914, 763] on span "OK" at bounding box center [922, 765] width 15 height 17
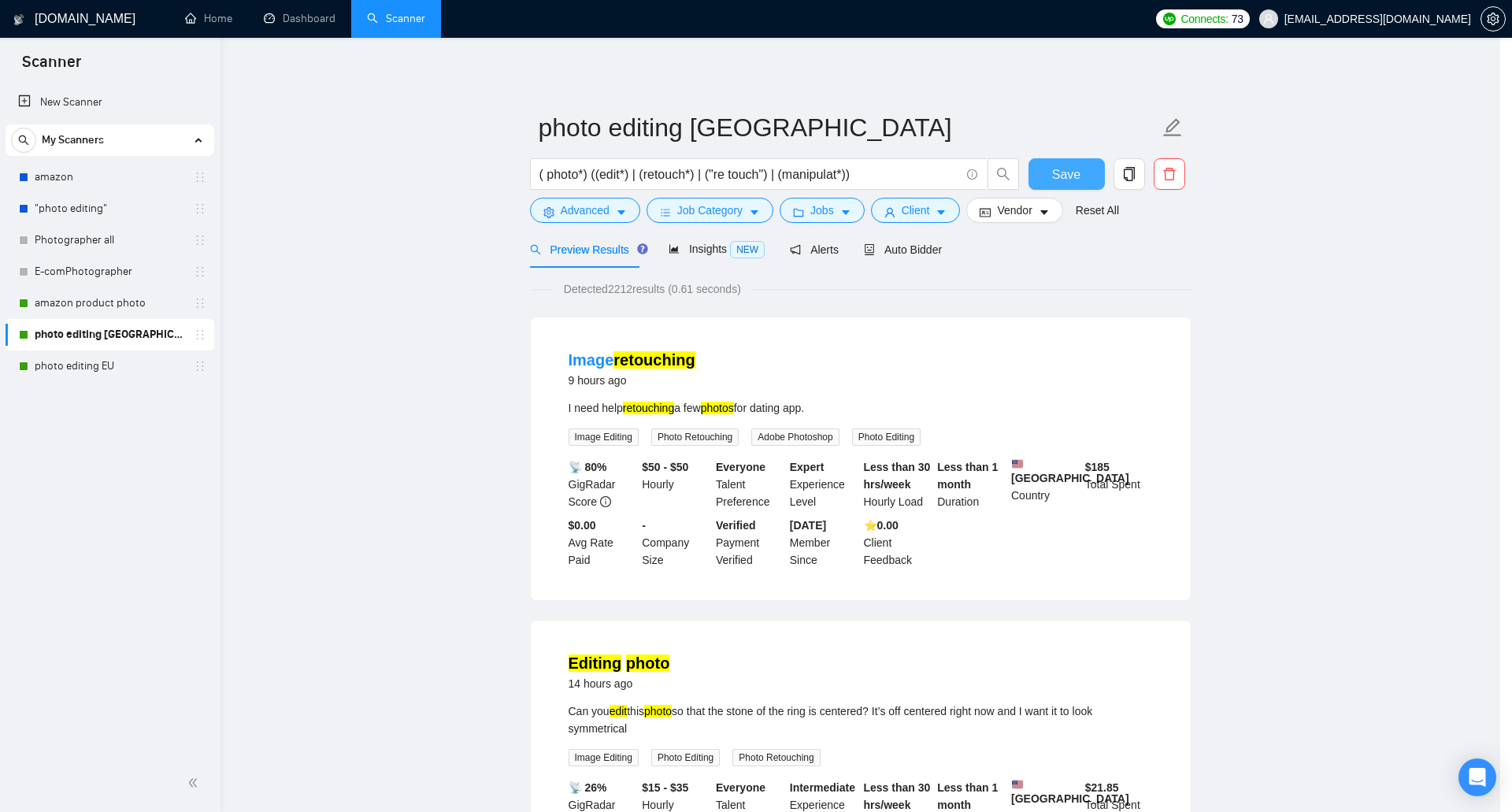
scroll to position [0, 0]
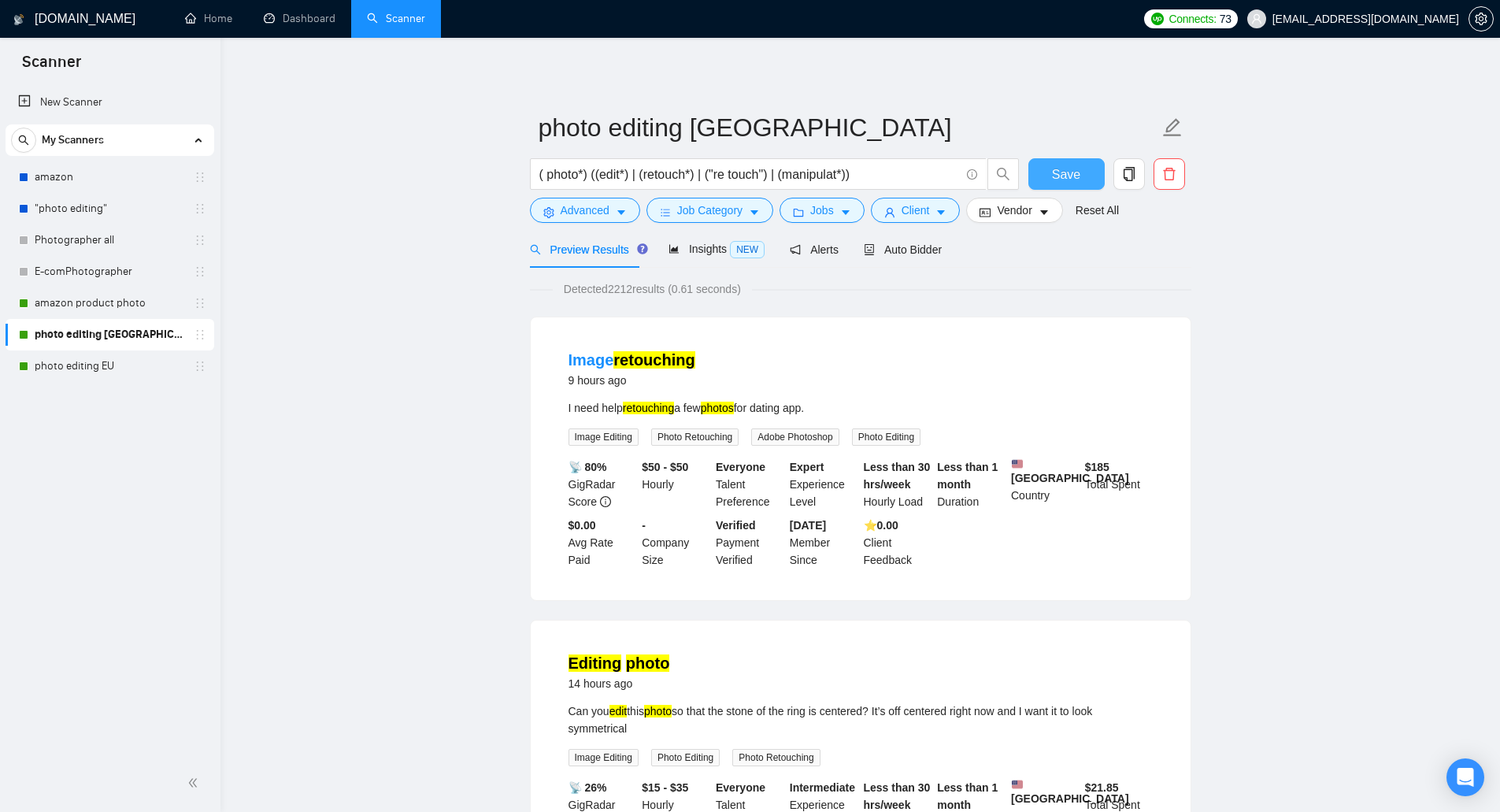
drag, startPoint x: 1047, startPoint y: 170, endPoint x: 591, endPoint y: 281, distance: 469.3
click at [1047, 170] on button "Save" at bounding box center [1066, 174] width 76 height 32
click at [122, 372] on link "photo editing EU" at bounding box center [109, 366] width 150 height 32
click at [116, 369] on link "photo editing EU" at bounding box center [109, 366] width 150 height 32
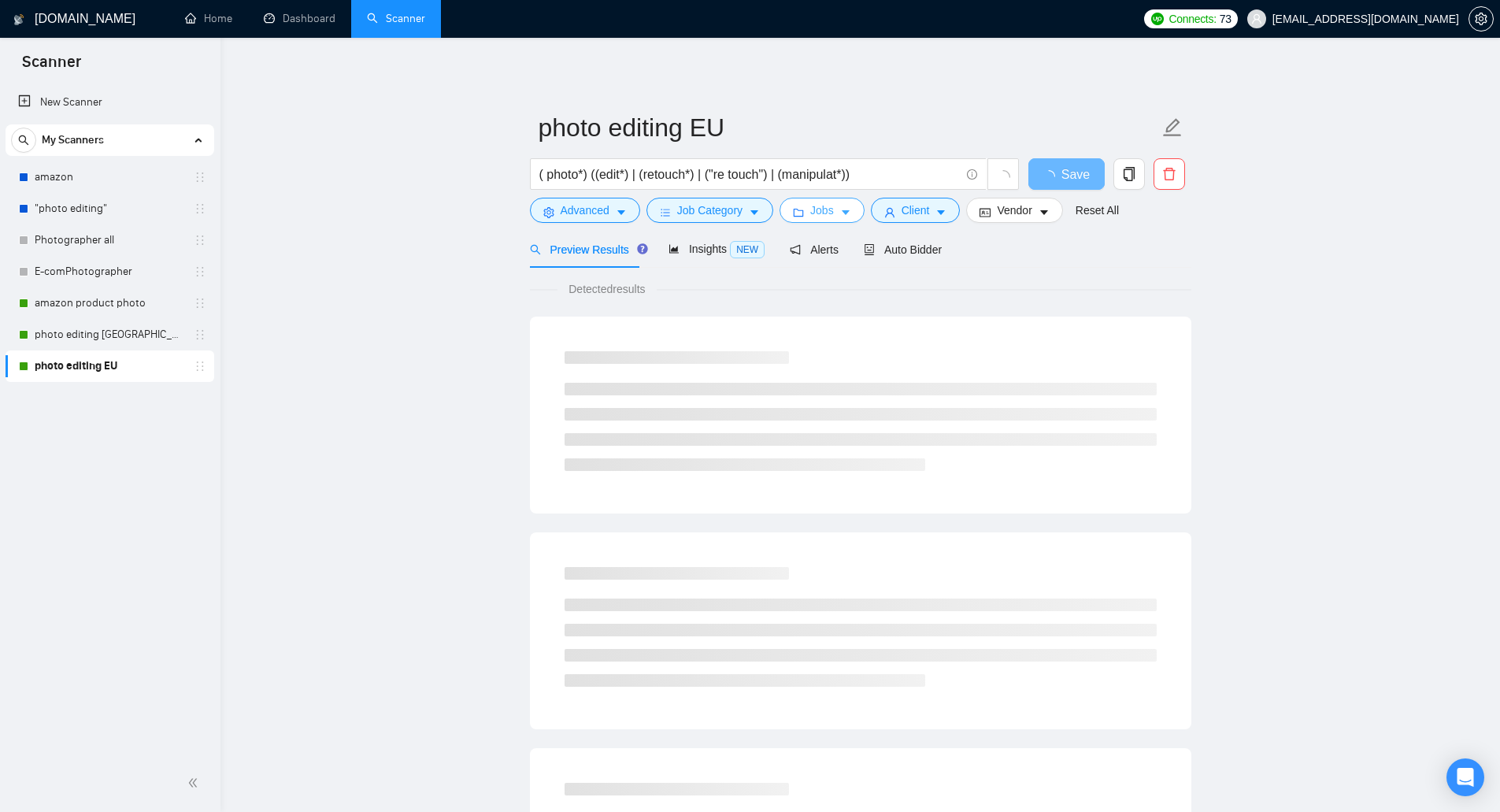
click at [828, 203] on span "Jobs" at bounding box center [822, 210] width 24 height 17
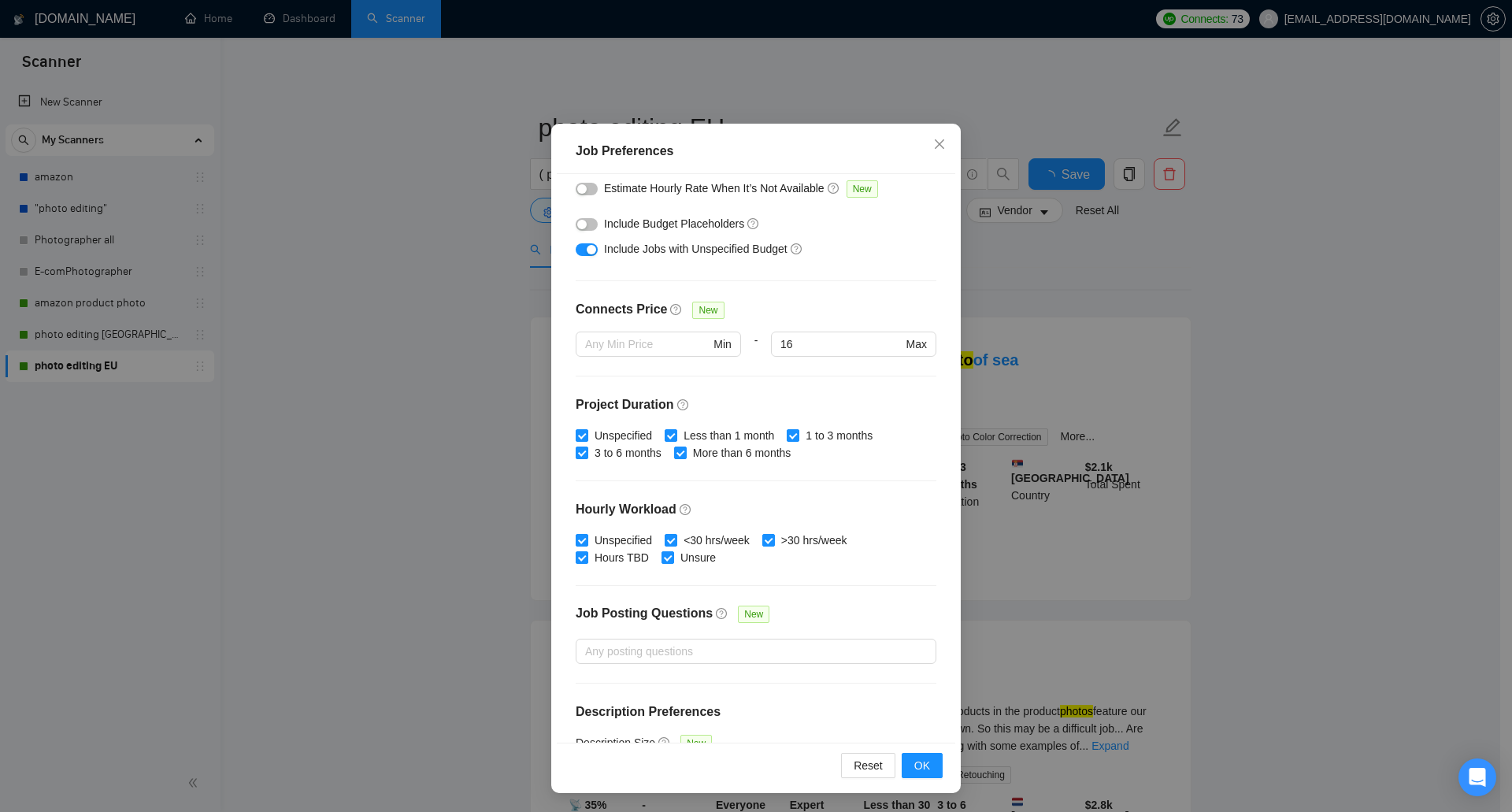
scroll to position [4, 0]
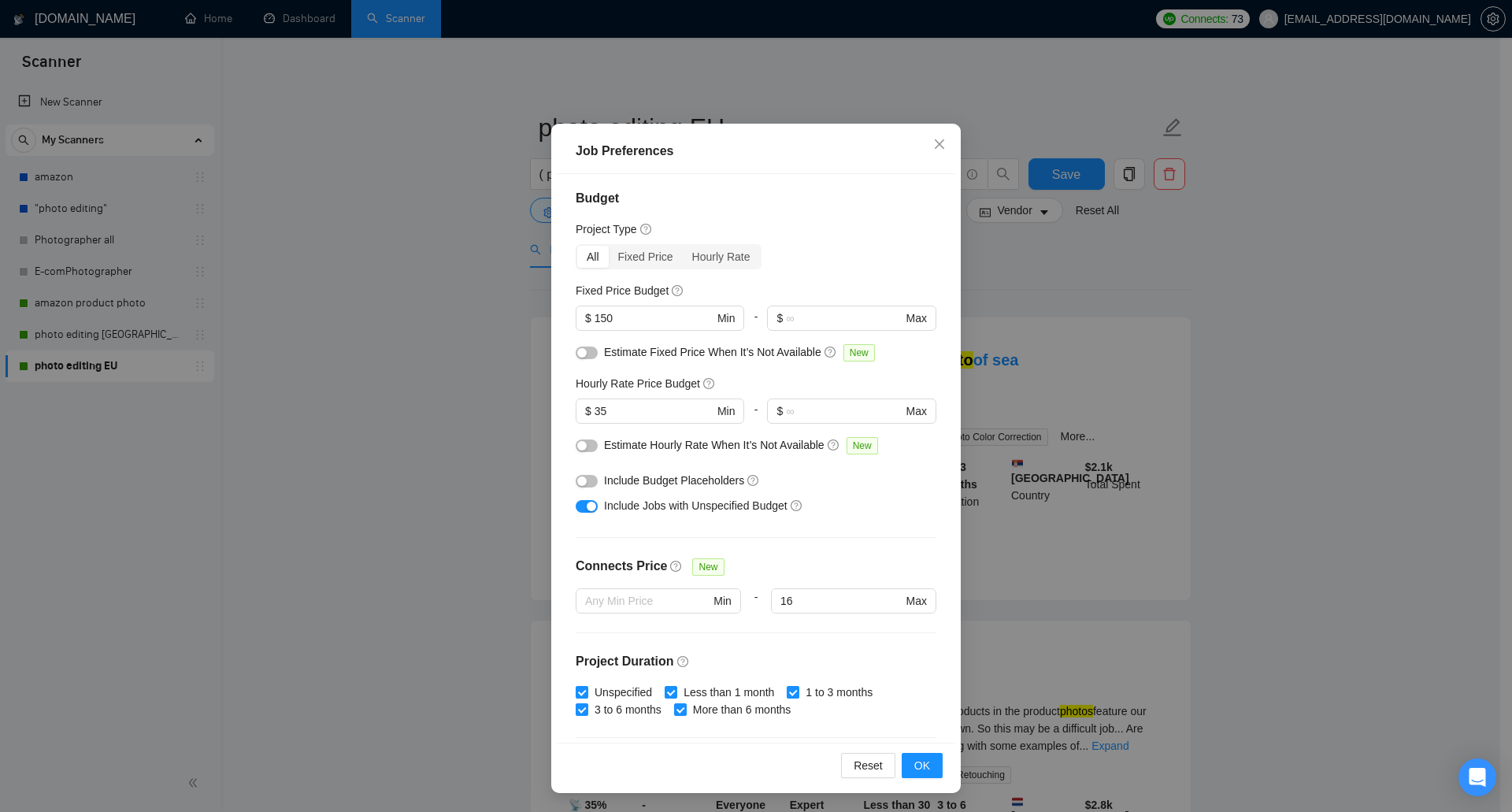
click at [579, 504] on button "button" at bounding box center [587, 506] width 22 height 13
click at [914, 772] on span "OK" at bounding box center [922, 765] width 15 height 17
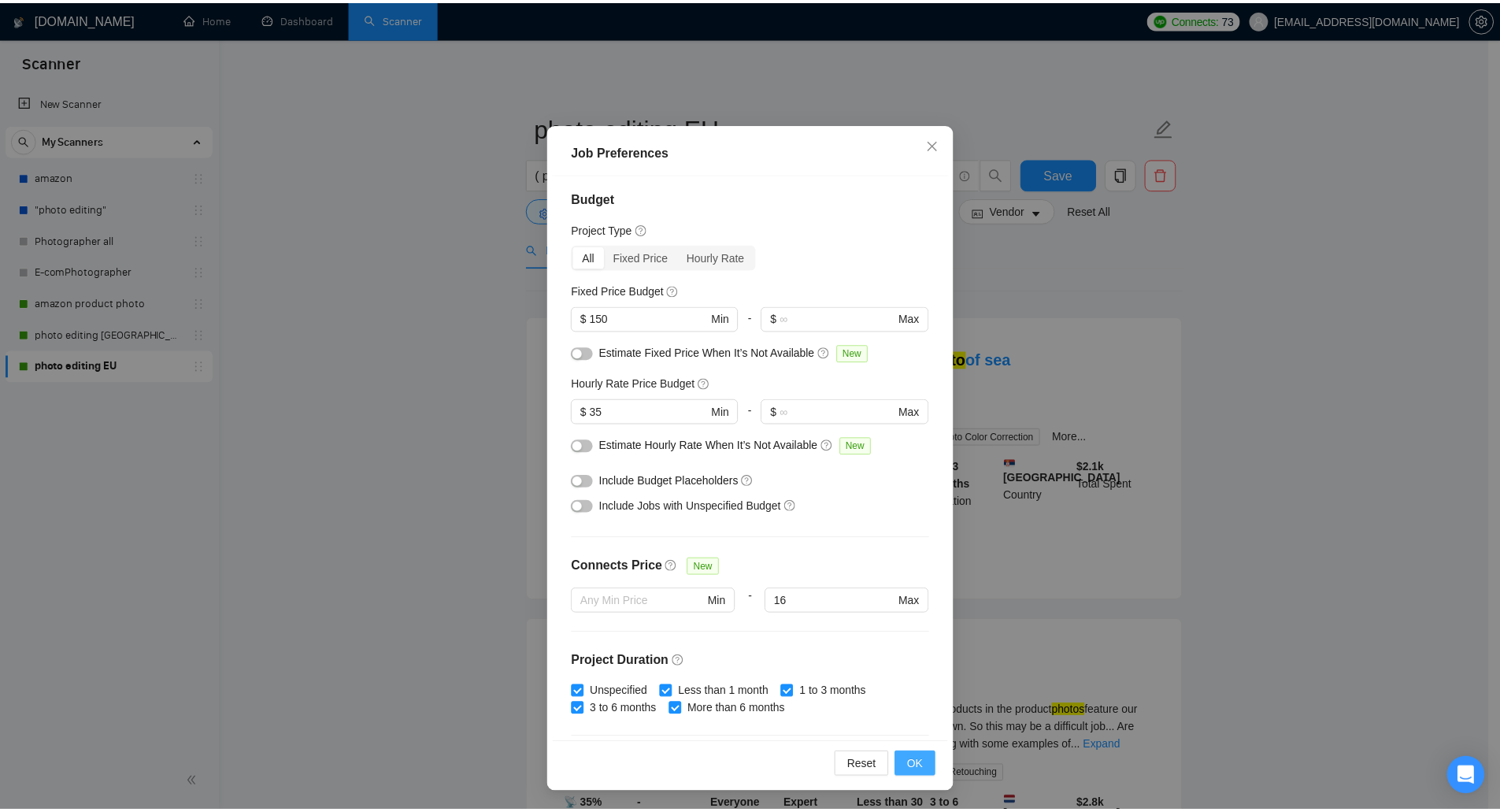
scroll to position [0, 0]
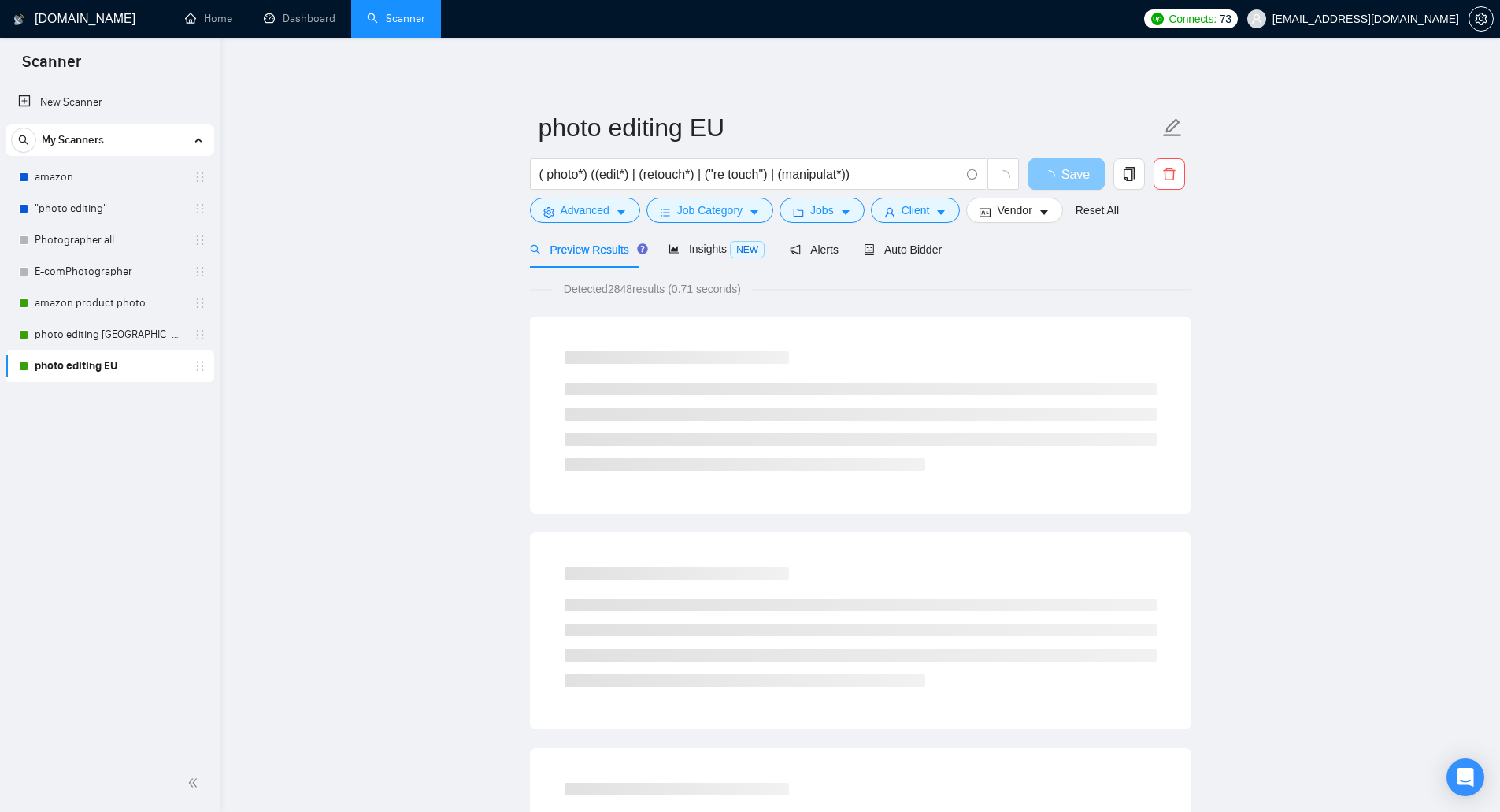
click at [1067, 172] on span "Save" at bounding box center [1075, 174] width 28 height 20
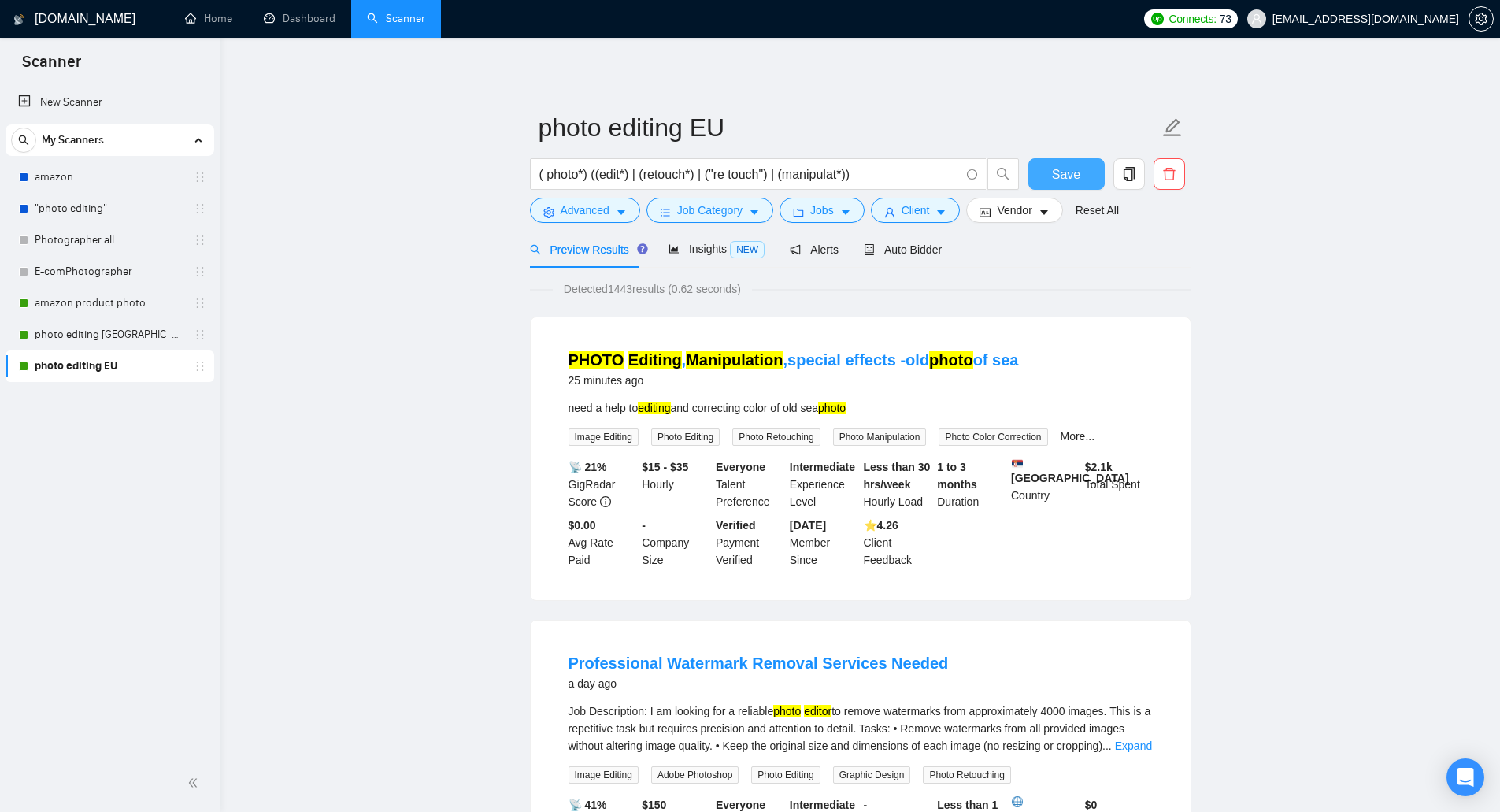
click at [1069, 170] on span "Save" at bounding box center [1066, 174] width 28 height 20
